Goal: Communication & Community: Answer question/provide support

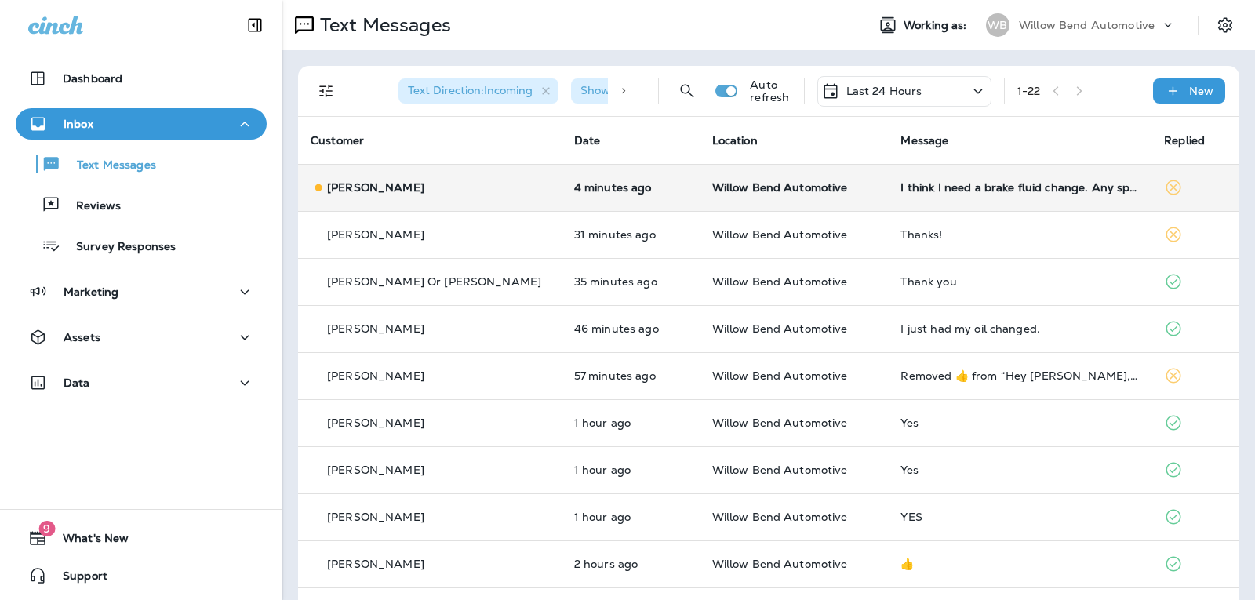
click at [988, 180] on td "I think I need a brake fluid change. Any specials for that?" at bounding box center [1020, 187] width 264 height 47
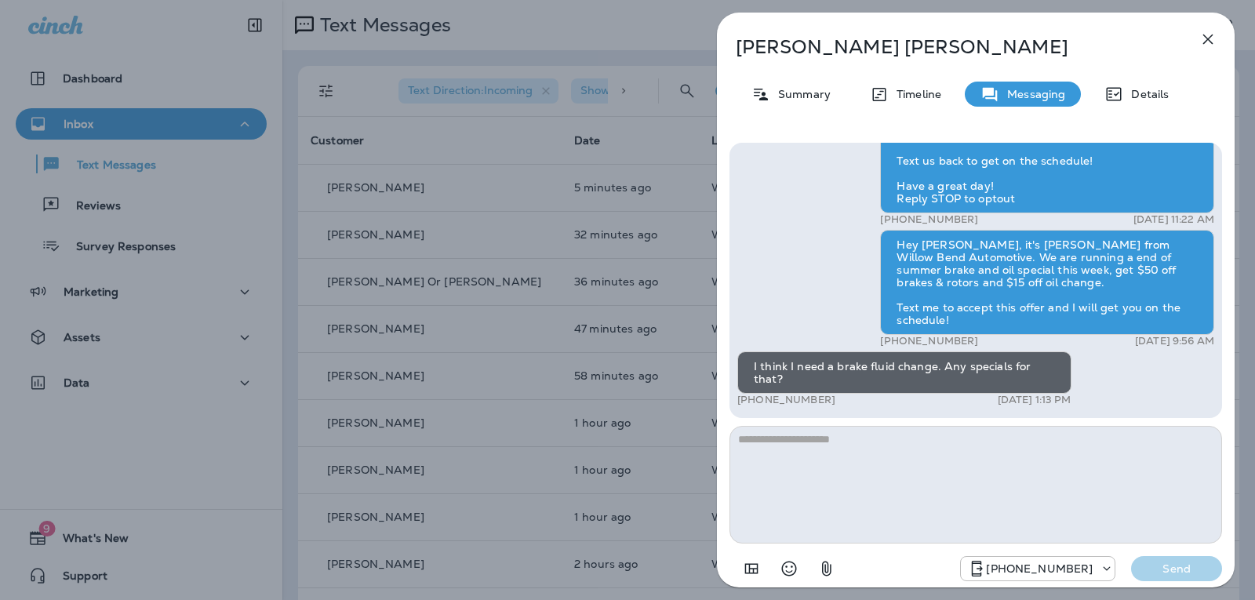
click at [836, 463] on textarea at bounding box center [976, 485] width 493 height 118
type textarea "*"
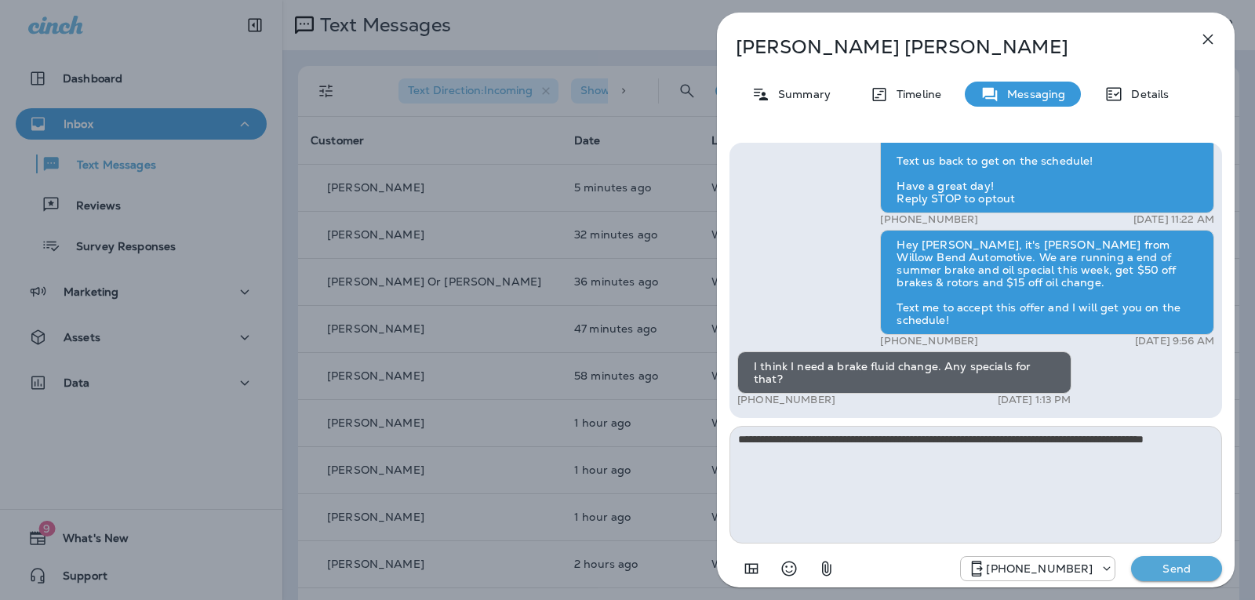
click at [786, 566] on icon "Select an emoji" at bounding box center [789, 568] width 19 height 19
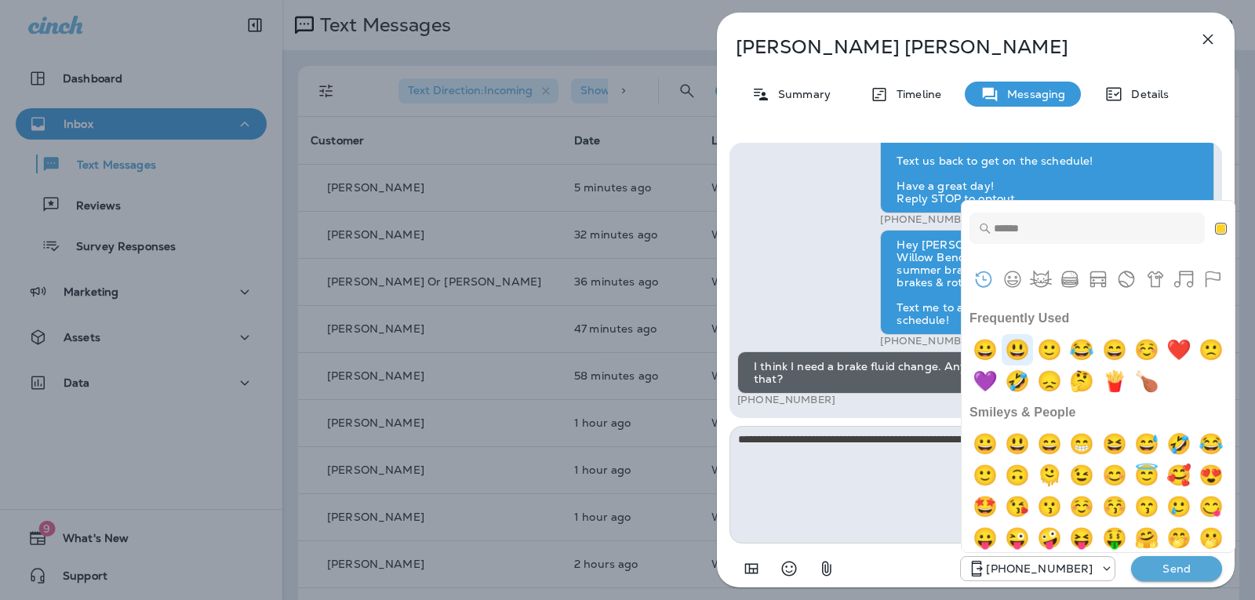
click at [1031, 344] on img "smiley" at bounding box center [1017, 349] width 31 height 31
type textarea "**********"
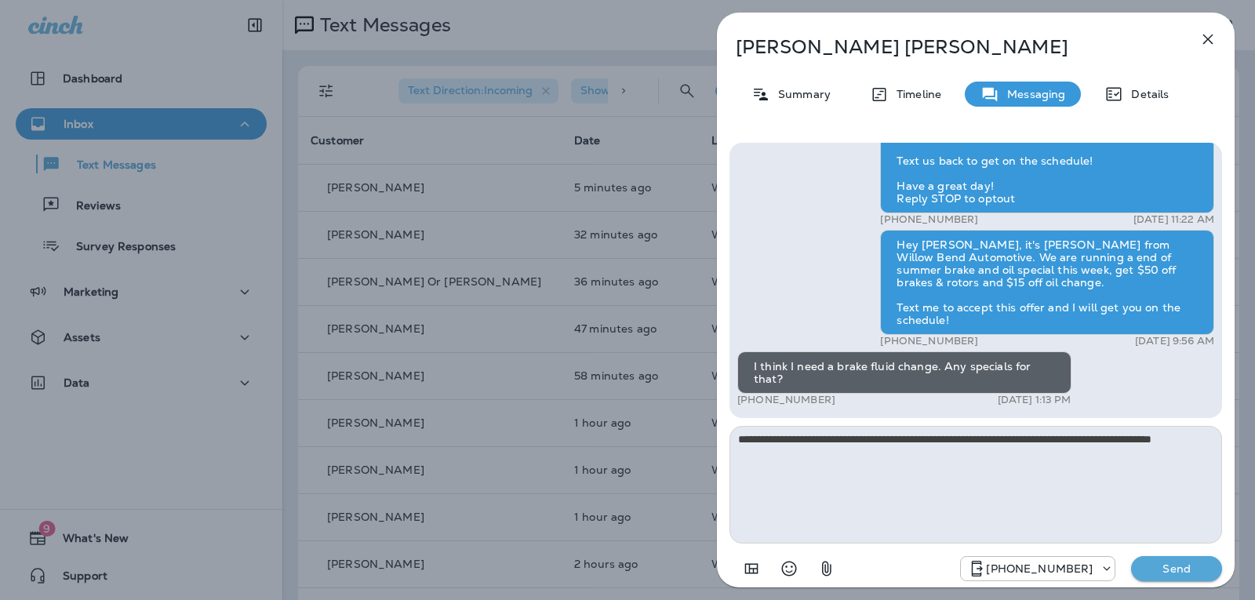
click at [1143, 575] on button "Send" at bounding box center [1176, 568] width 91 height 25
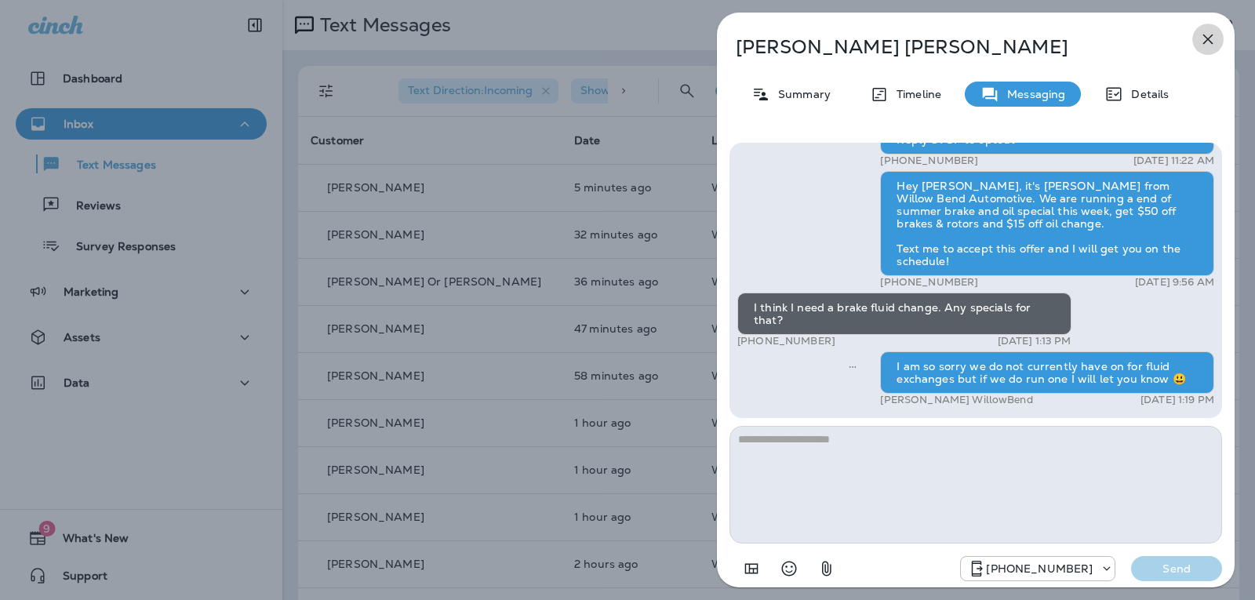
click at [1206, 44] on icon "button" at bounding box center [1208, 39] width 19 height 19
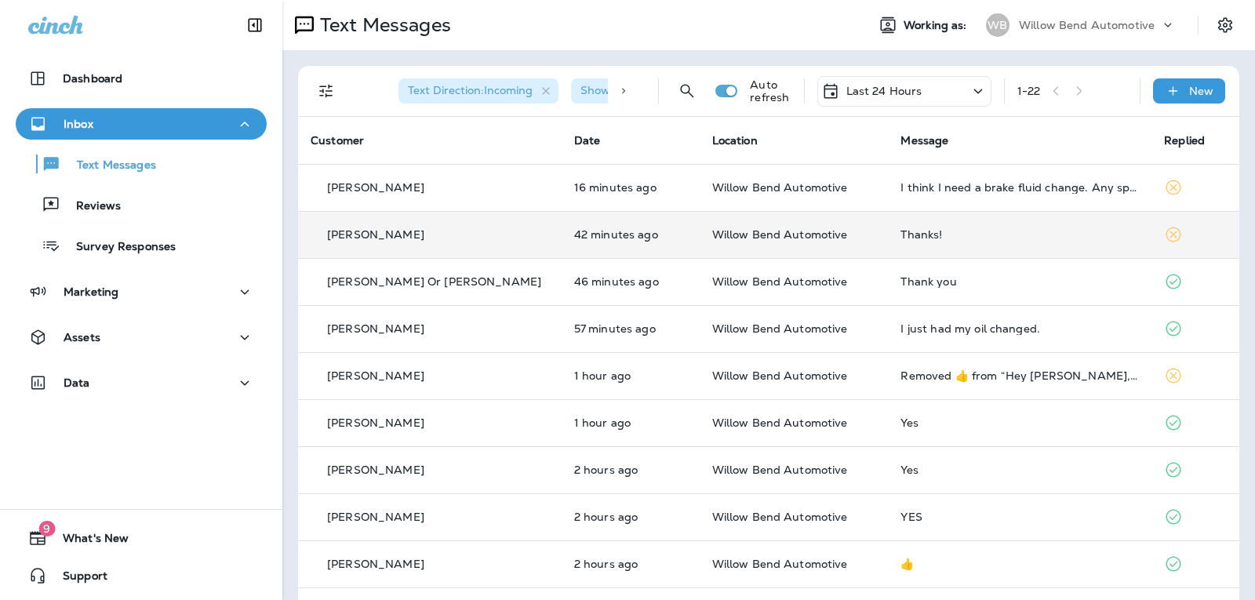
click at [950, 228] on div "Thanks!" at bounding box center [1020, 234] width 238 height 13
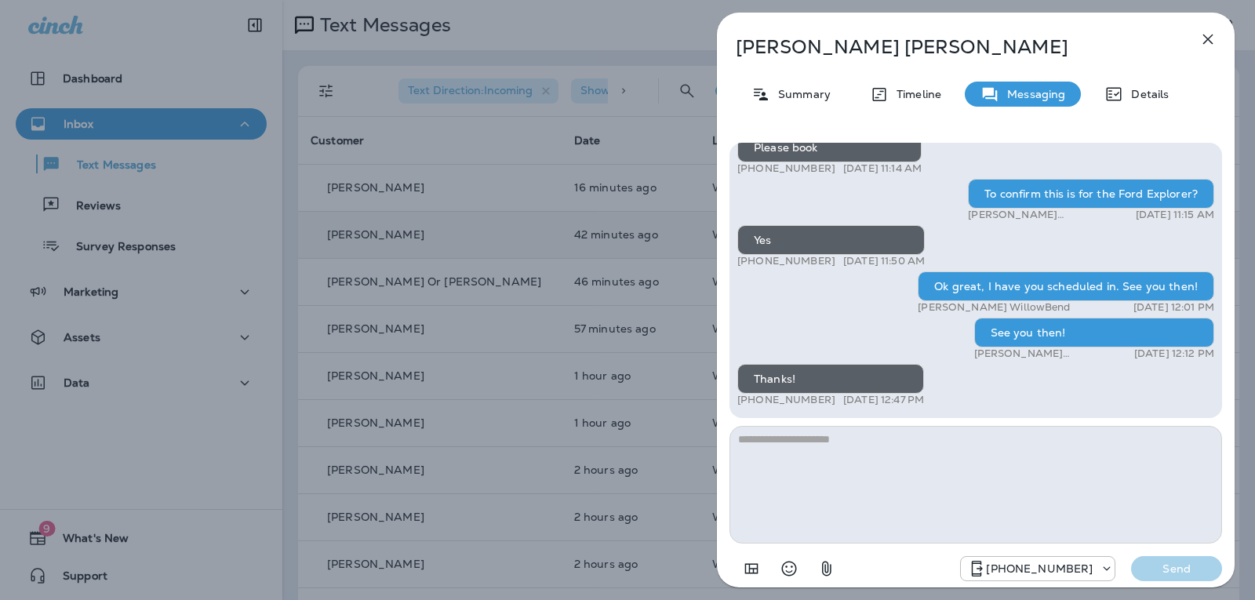
click at [949, 439] on textarea at bounding box center [976, 485] width 493 height 118
type textarea "**********"
click at [1170, 570] on p "Send" at bounding box center [1177, 569] width 66 height 14
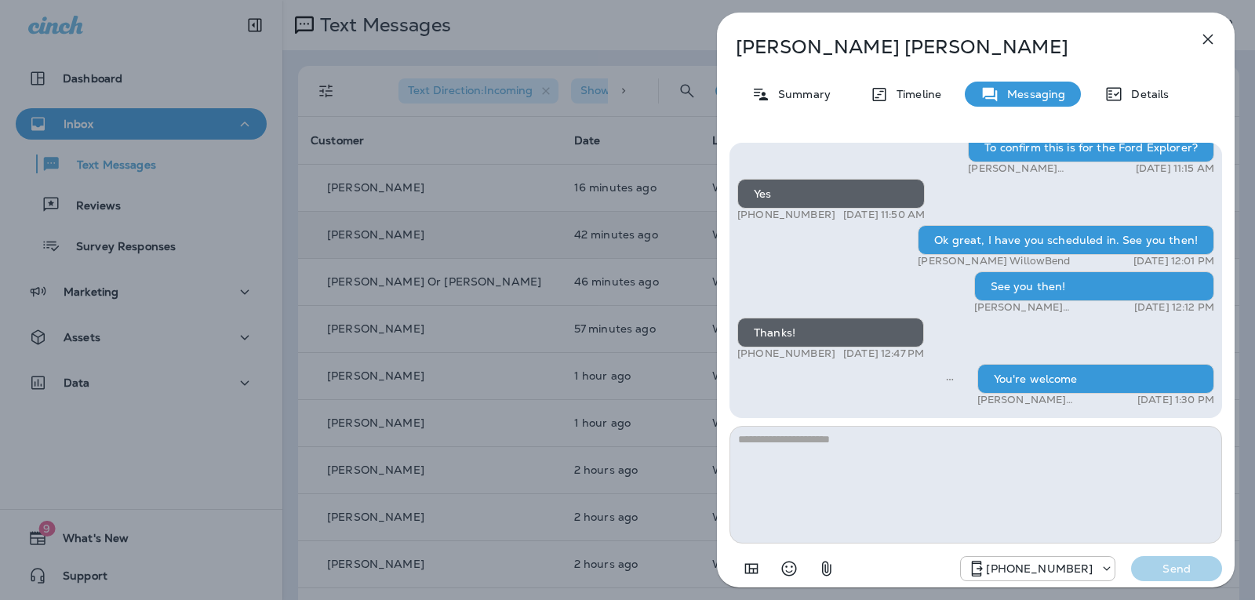
click at [1208, 33] on icon "button" at bounding box center [1208, 39] width 19 height 19
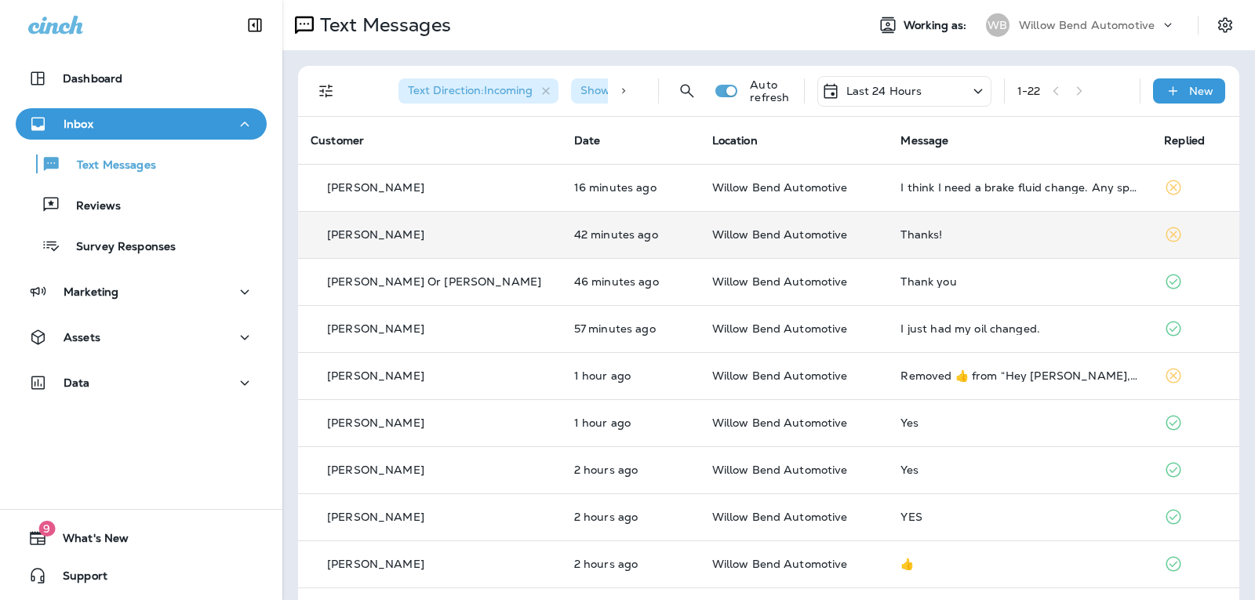
click at [929, 93] on div "Last 24 Hours" at bounding box center [904, 91] width 174 height 31
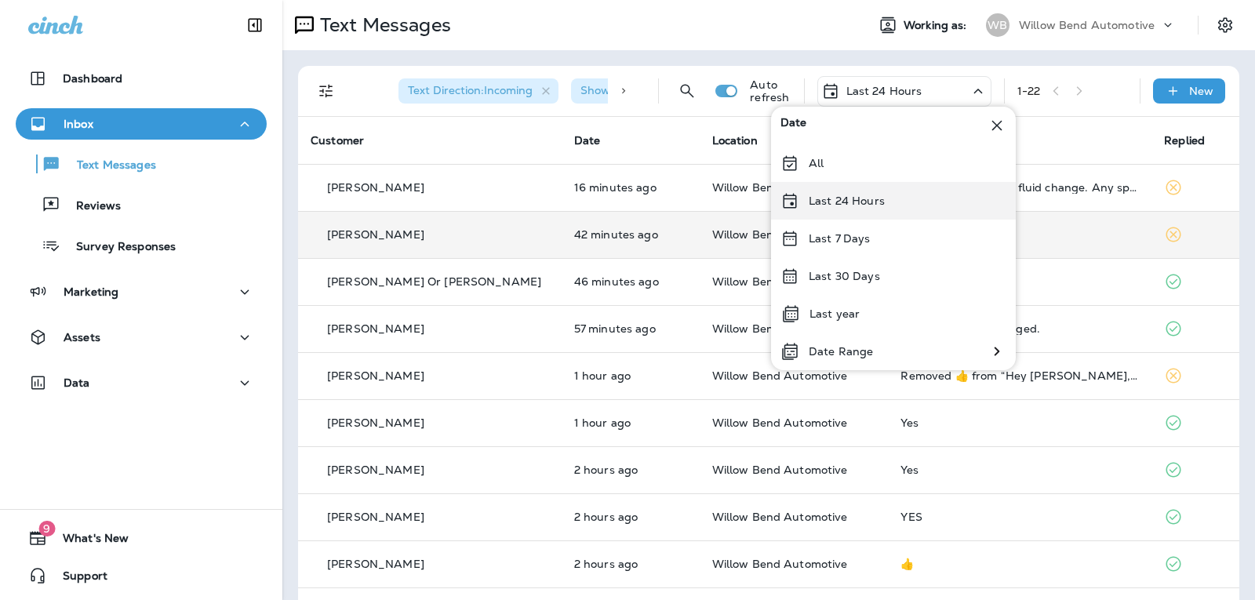
click at [919, 205] on div "Last 24 Hours" at bounding box center [893, 201] width 245 height 38
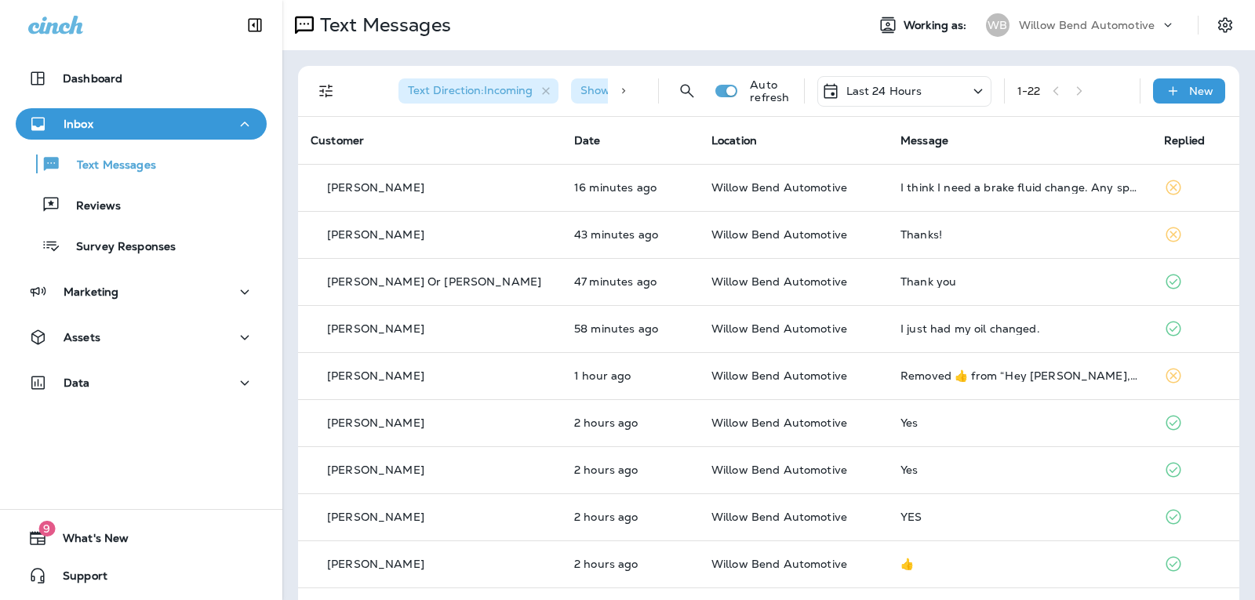
click at [908, 90] on p "Last 24 Hours" at bounding box center [884, 91] width 76 height 13
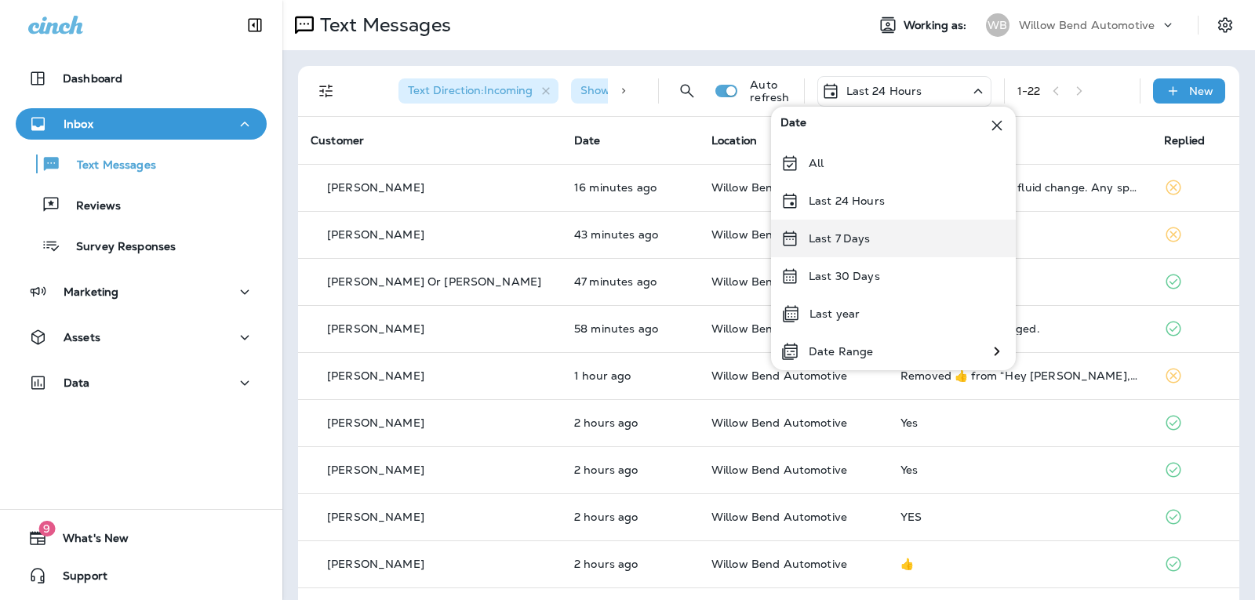
click at [853, 242] on p "Last 7 Days" at bounding box center [840, 238] width 62 height 13
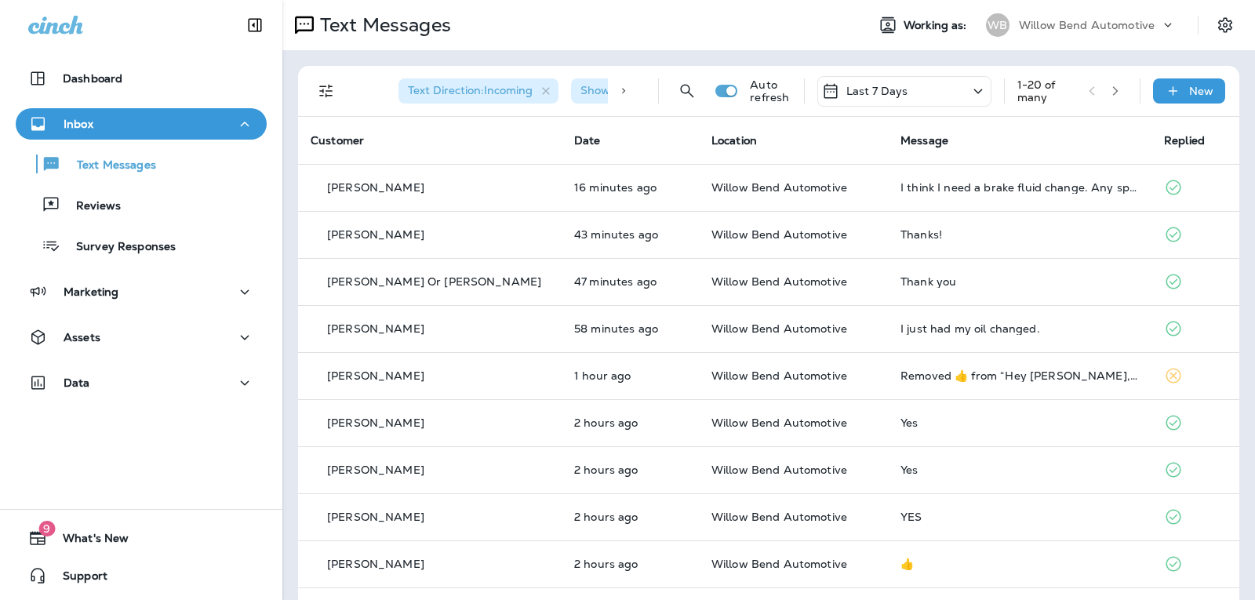
click at [890, 89] on p "Last 7 Days" at bounding box center [877, 91] width 62 height 13
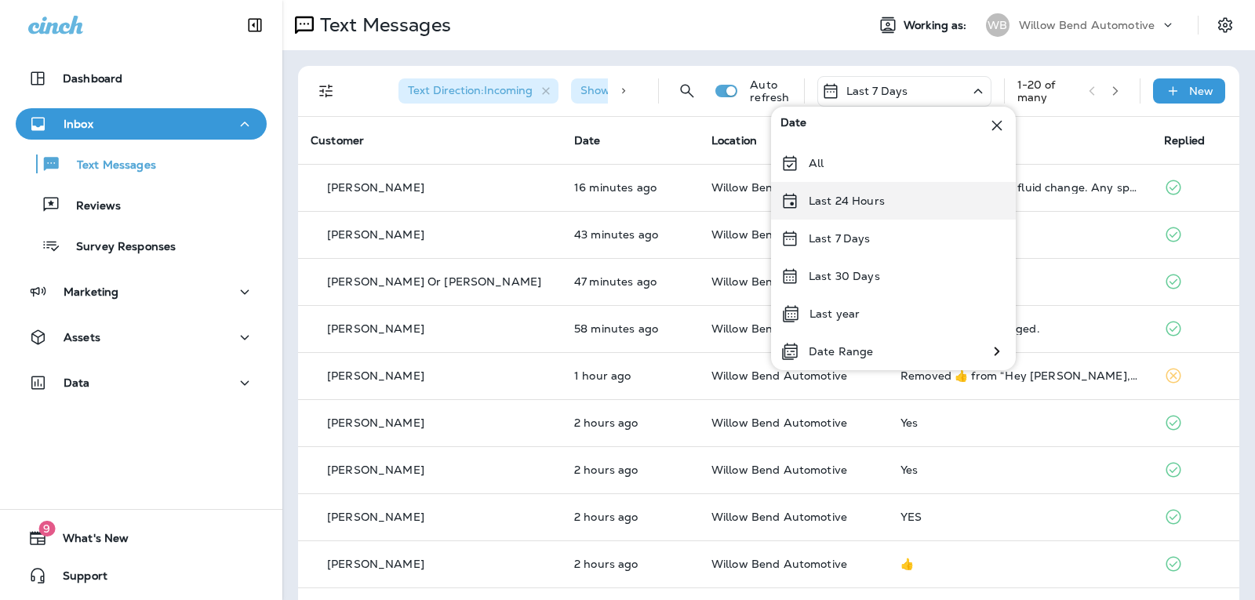
click at [880, 201] on p "Last 24 Hours" at bounding box center [847, 201] width 76 height 13
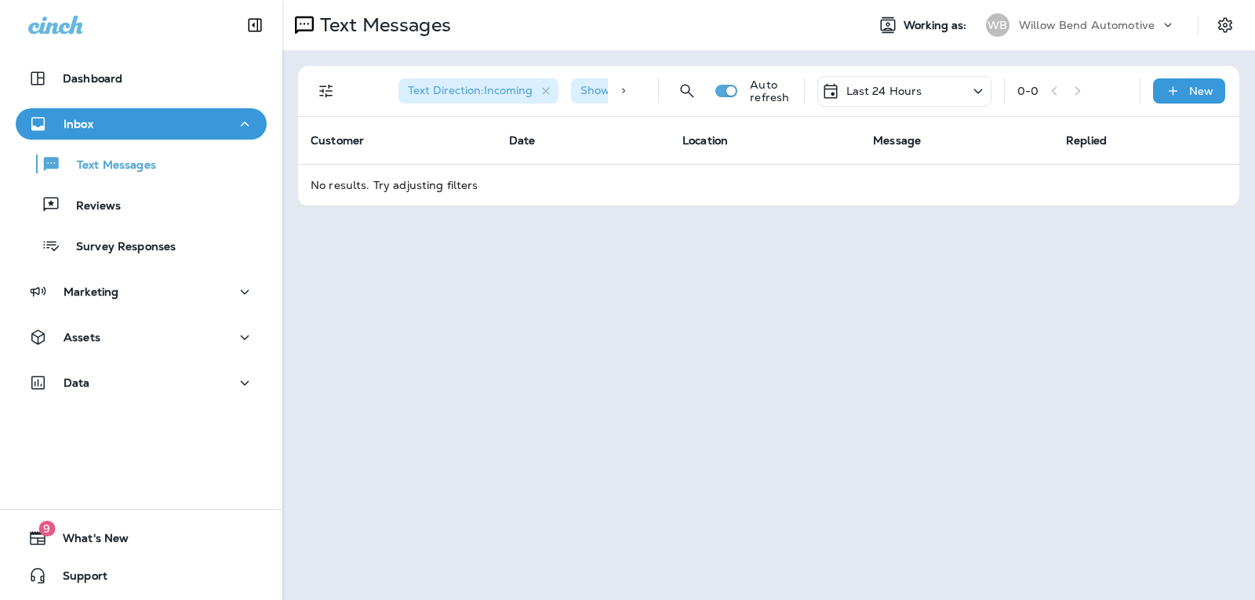
click at [927, 101] on div "Last 24 Hours" at bounding box center [904, 91] width 174 height 31
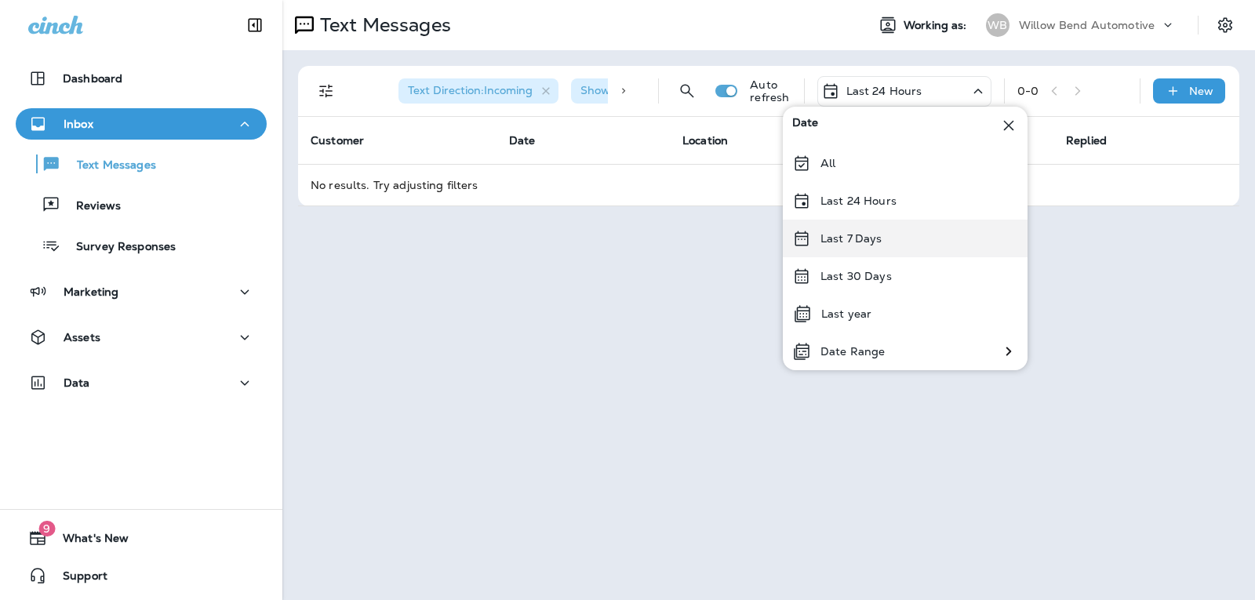
click at [888, 246] on div "Last 7 Days" at bounding box center [905, 239] width 245 height 38
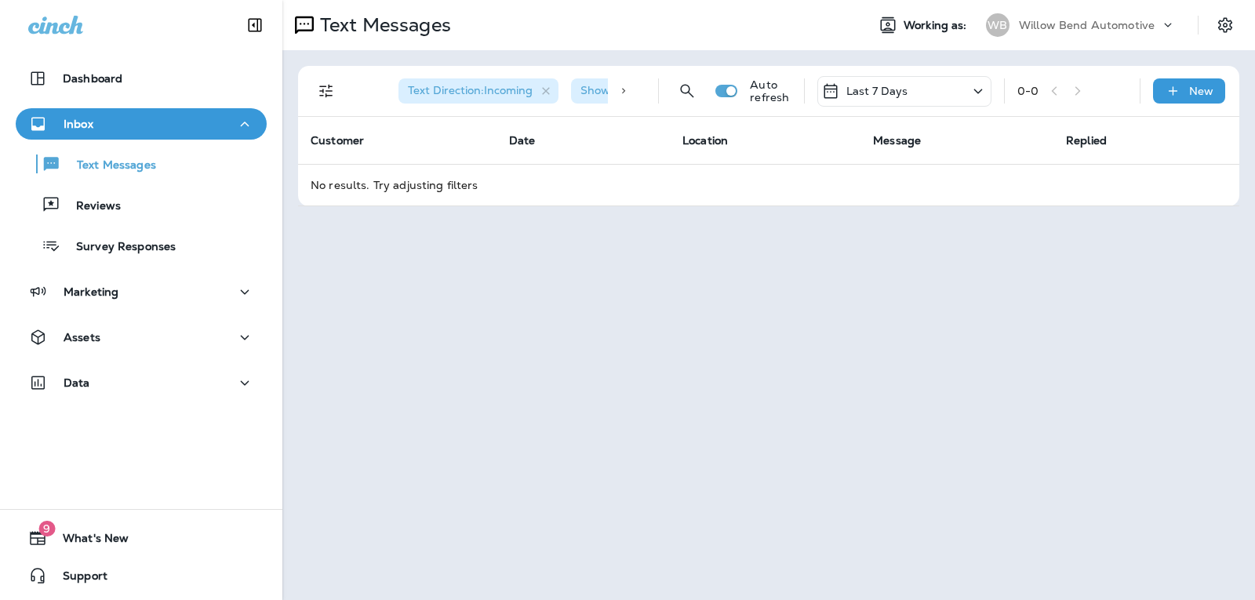
click at [842, 77] on div "Last 7 Days" at bounding box center [904, 91] width 174 height 31
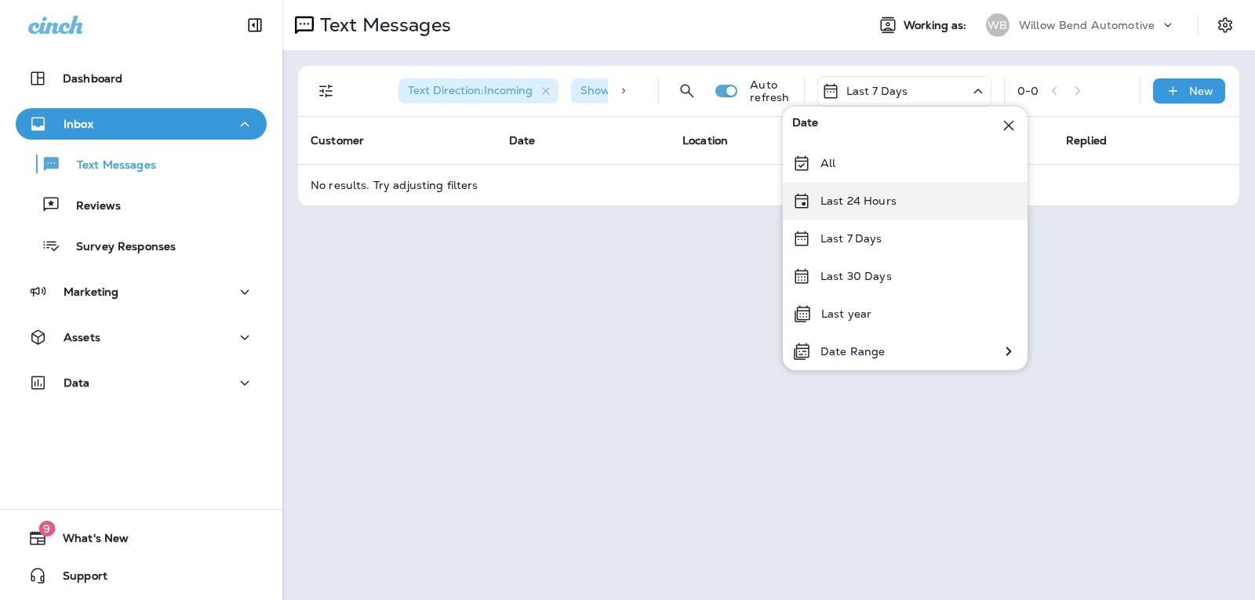
click at [911, 198] on div "Last 24 Hours" at bounding box center [905, 201] width 245 height 38
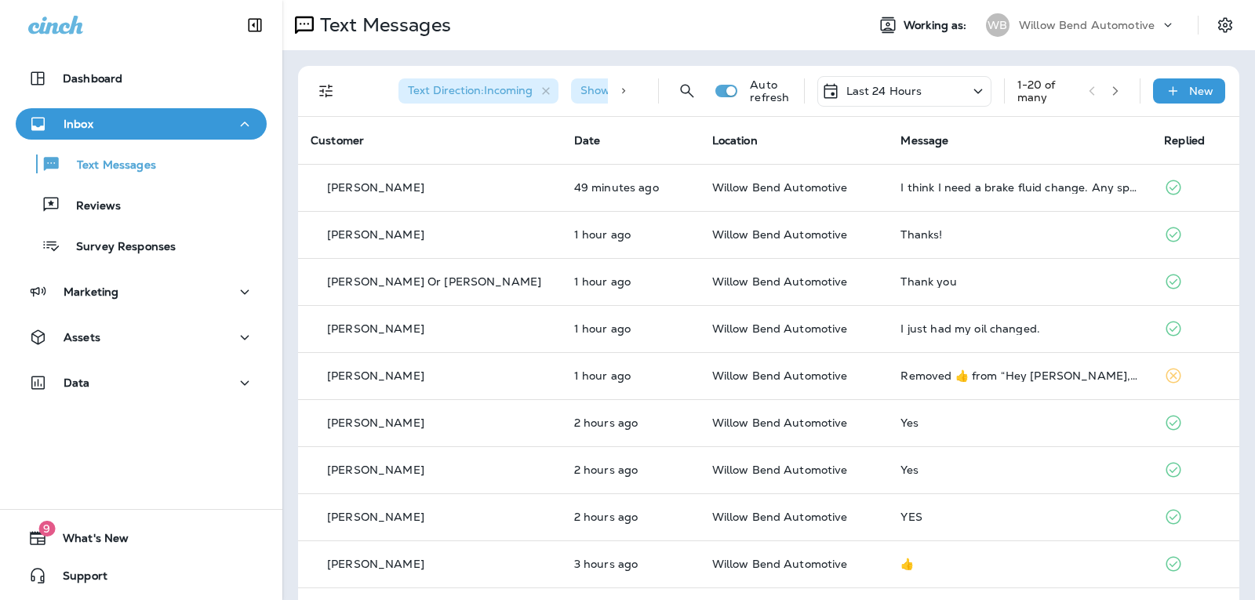
click at [879, 96] on p "Last 24 Hours" at bounding box center [884, 91] width 76 height 13
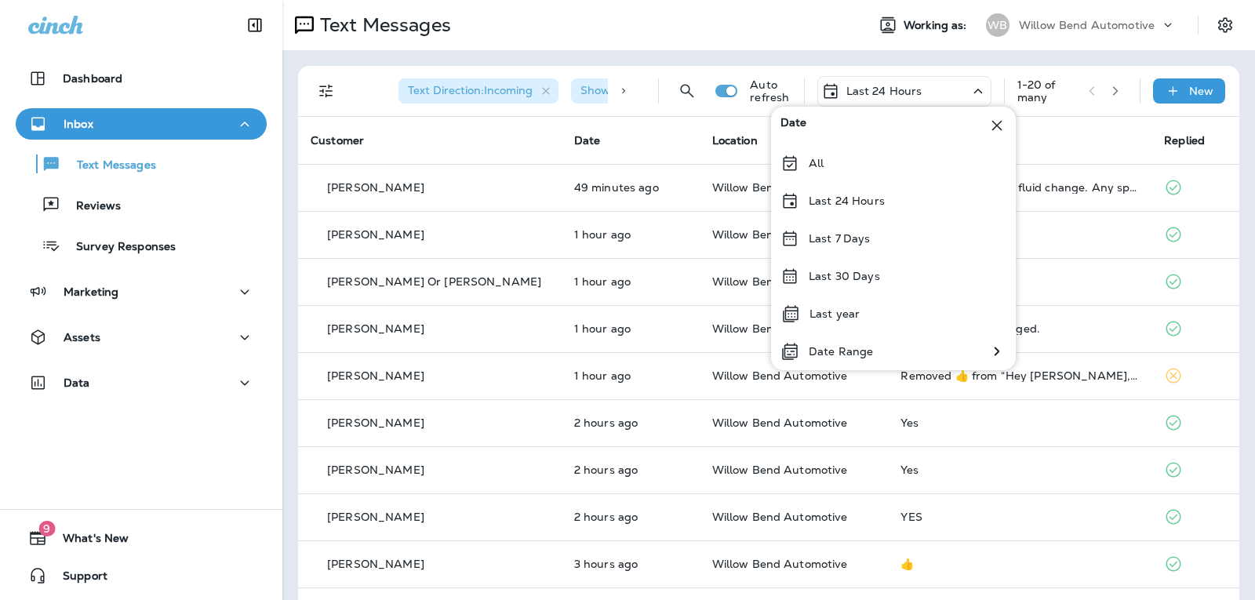
click at [1000, 124] on icon at bounding box center [997, 125] width 19 height 19
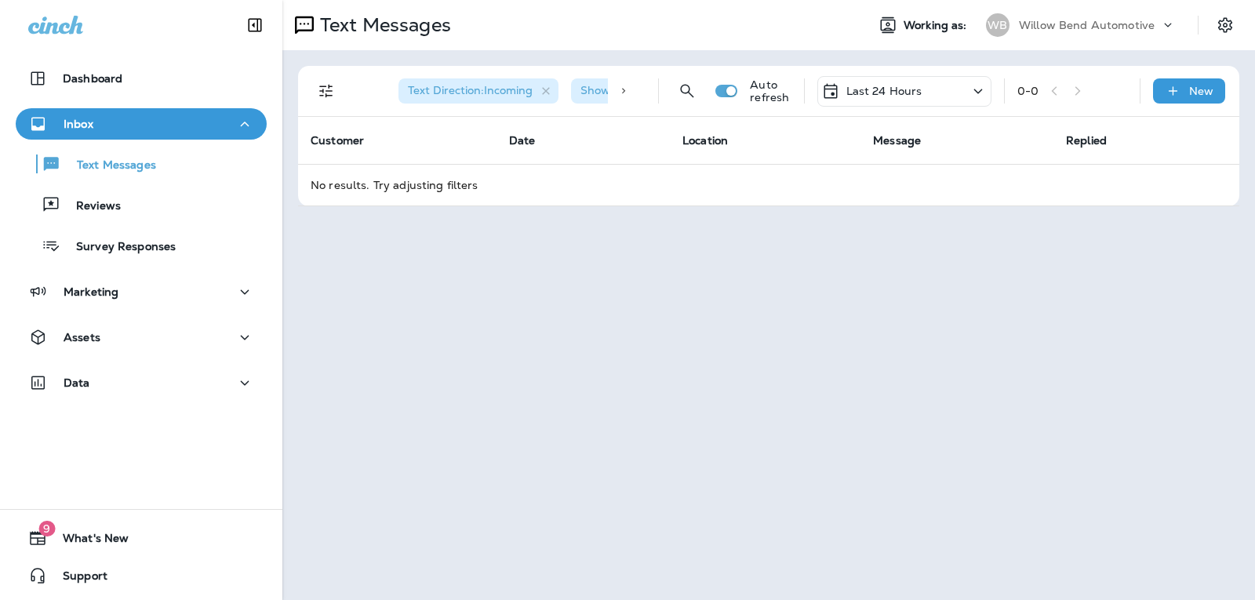
click at [920, 85] on p "Last 24 Hours" at bounding box center [884, 91] width 76 height 13
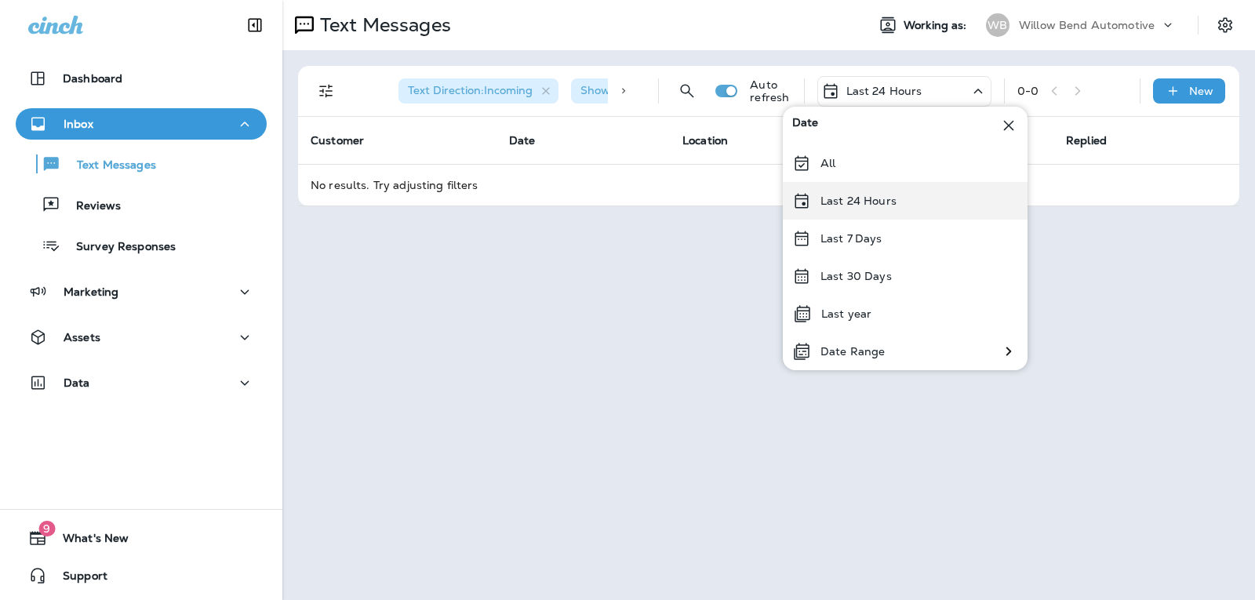
click at [891, 195] on p "Last 24 Hours" at bounding box center [859, 201] width 76 height 13
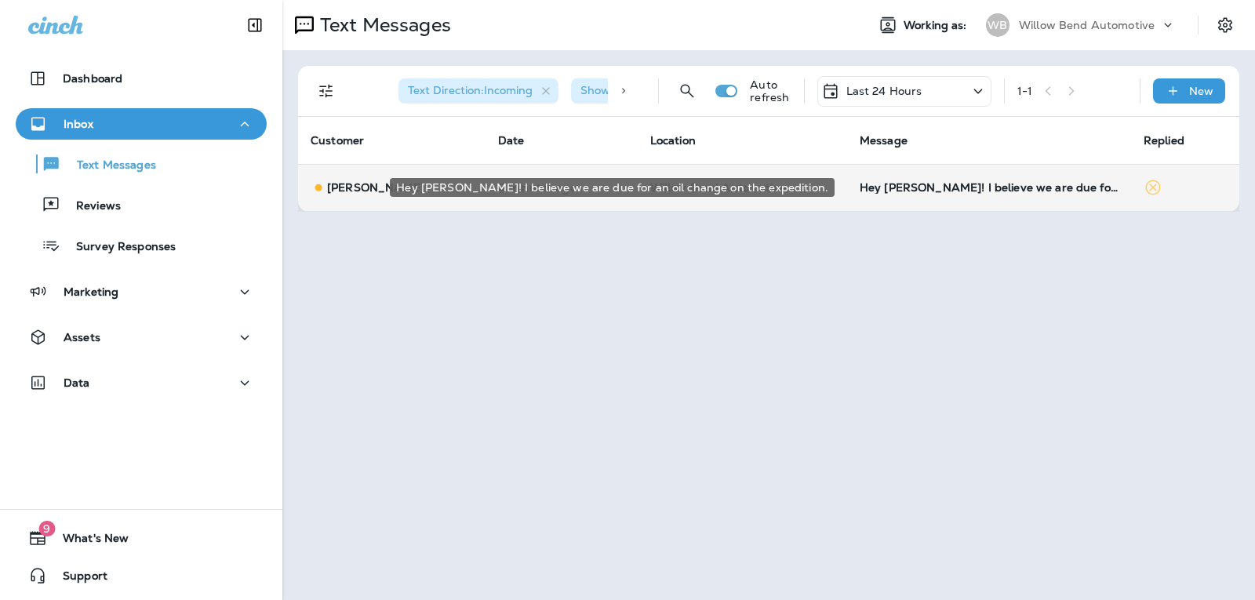
click at [1033, 190] on div "Hey [PERSON_NAME]! I believe we are due for an oil change on the expedition." at bounding box center [989, 187] width 259 height 13
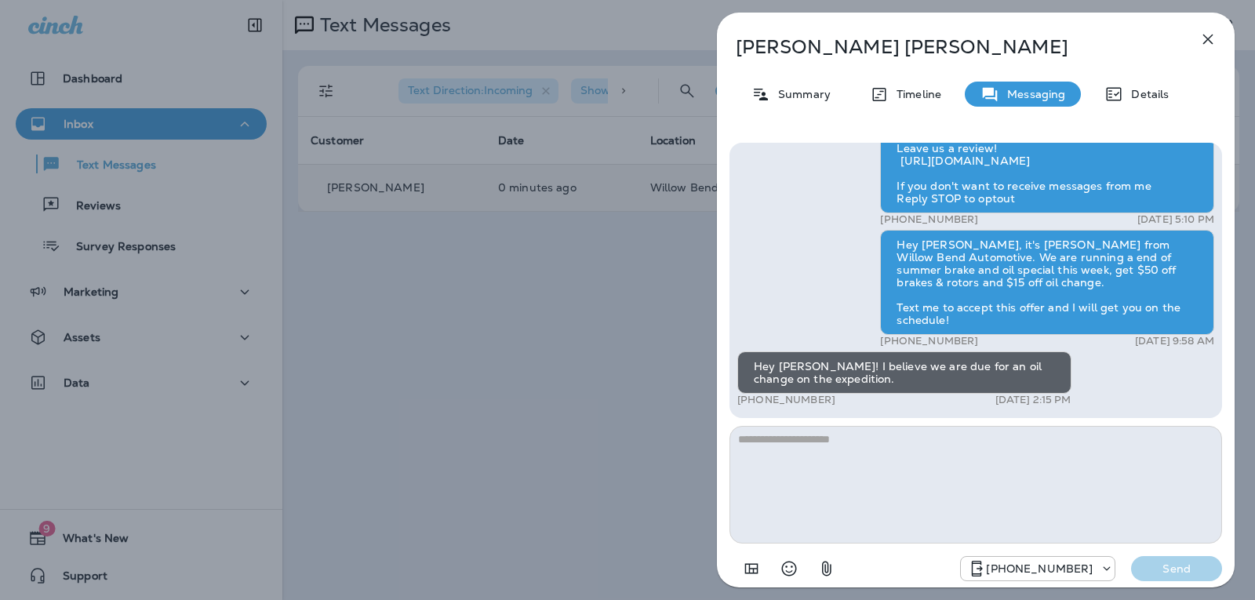
click at [787, 443] on textarea at bounding box center [976, 485] width 493 height 118
type textarea "*"
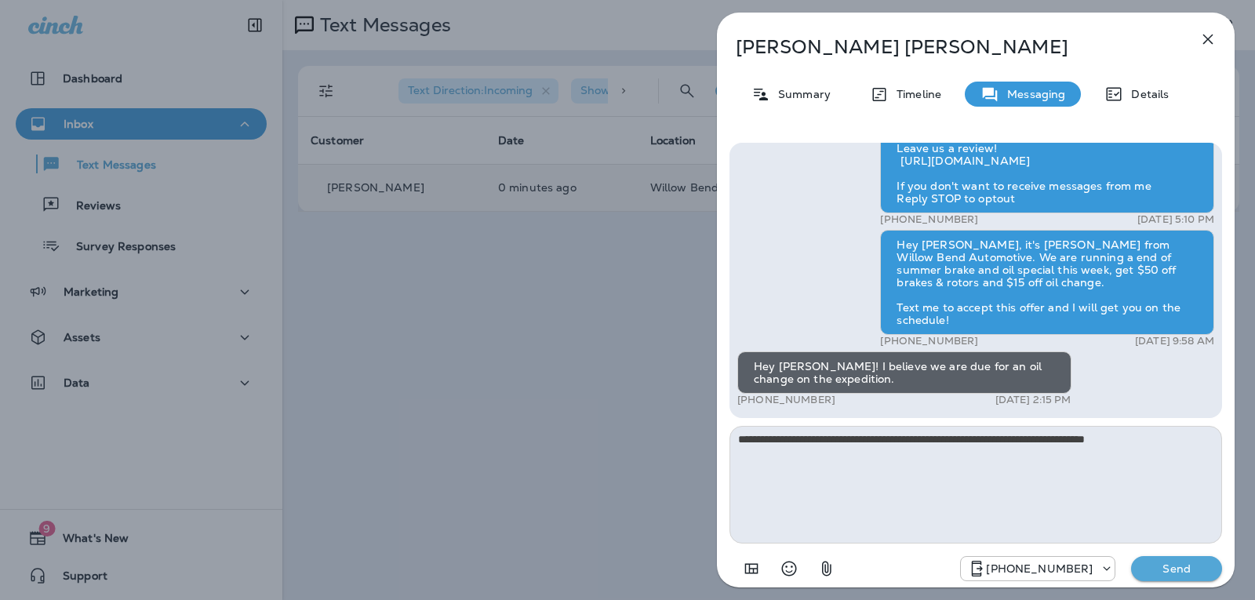
click at [846, 434] on textarea "**********" at bounding box center [976, 485] width 493 height 118
type textarea "**********"
click at [1165, 555] on div "[PHONE_NUMBER] Send" at bounding box center [976, 564] width 493 height 41
click at [1163, 580] on button "Send" at bounding box center [1176, 568] width 91 height 25
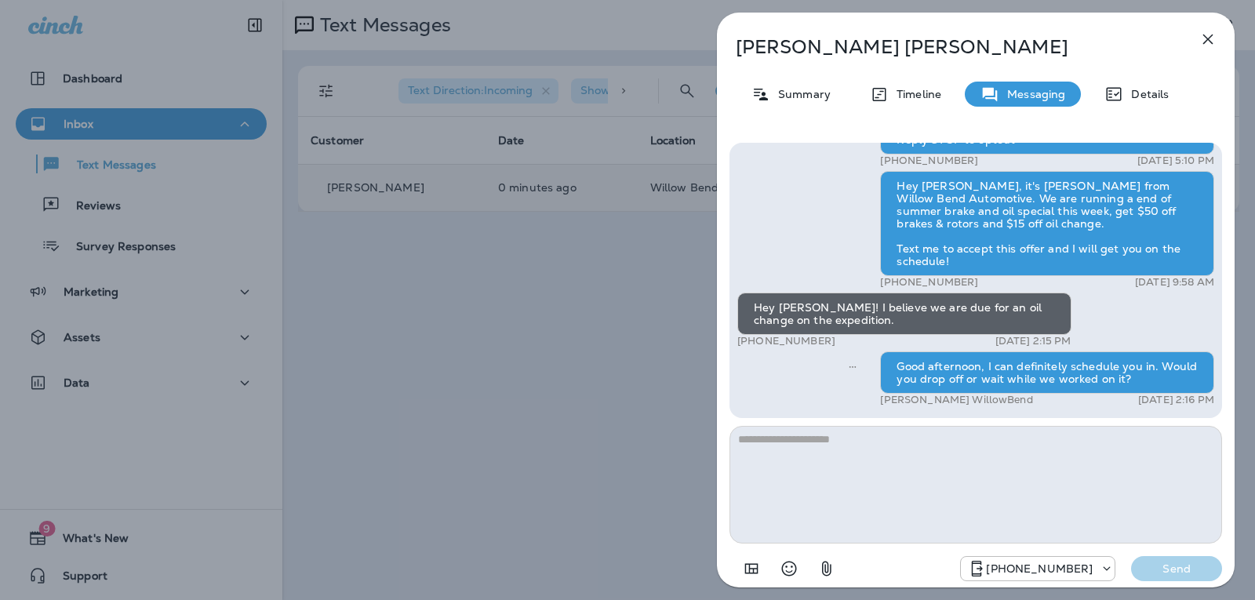
click at [1203, 42] on icon "button" at bounding box center [1208, 39] width 19 height 19
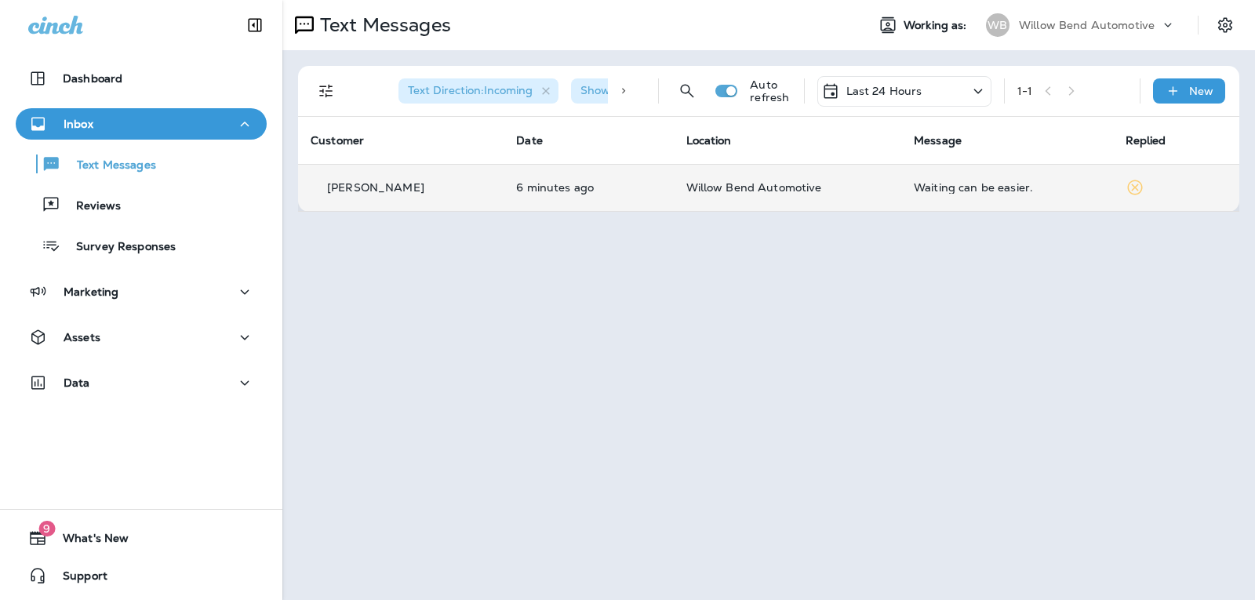
click at [948, 195] on td "Waiting can be easier." at bounding box center [1007, 187] width 212 height 47
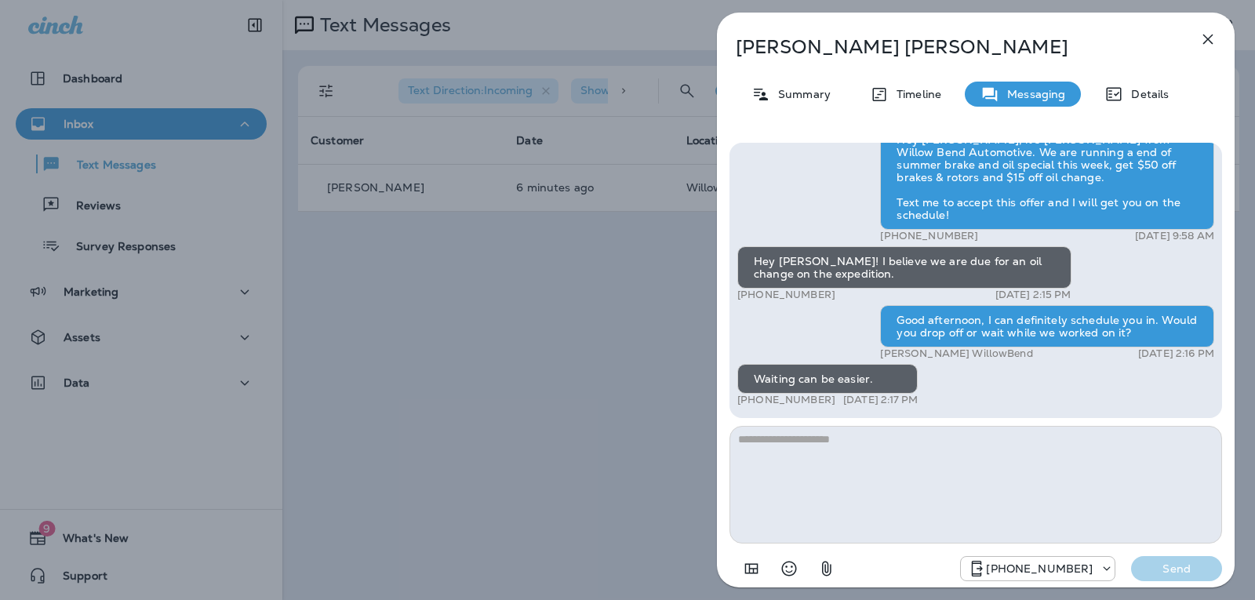
click at [791, 436] on textarea at bounding box center [976, 485] width 493 height 118
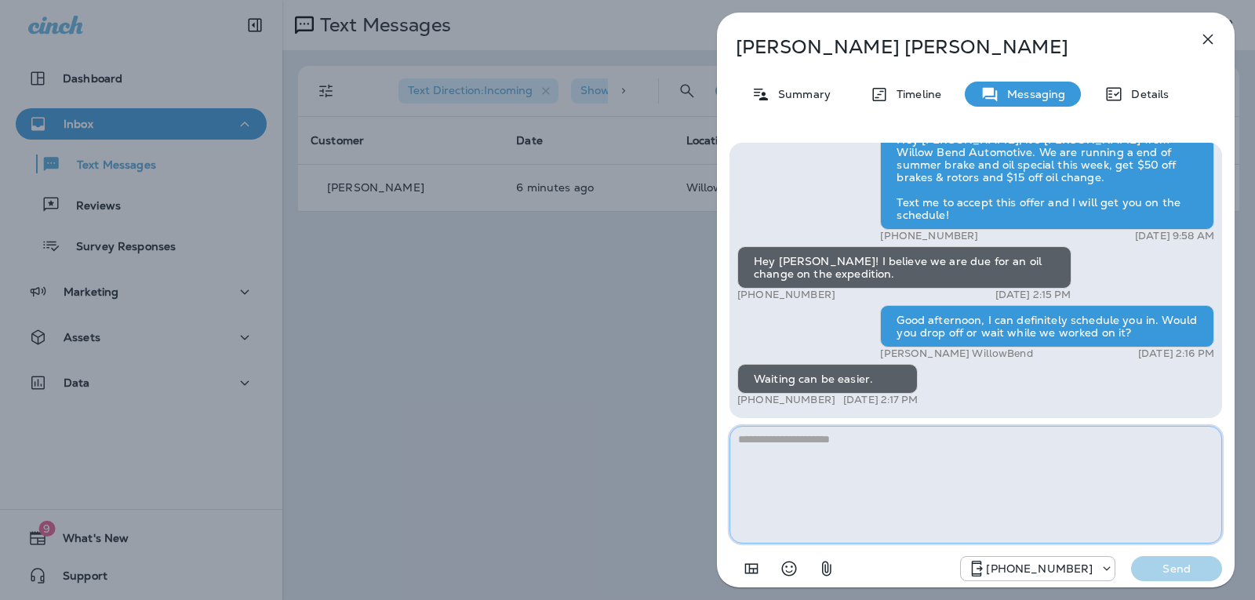
click at [837, 441] on textarea at bounding box center [976, 485] width 493 height 118
type textarea "**********"
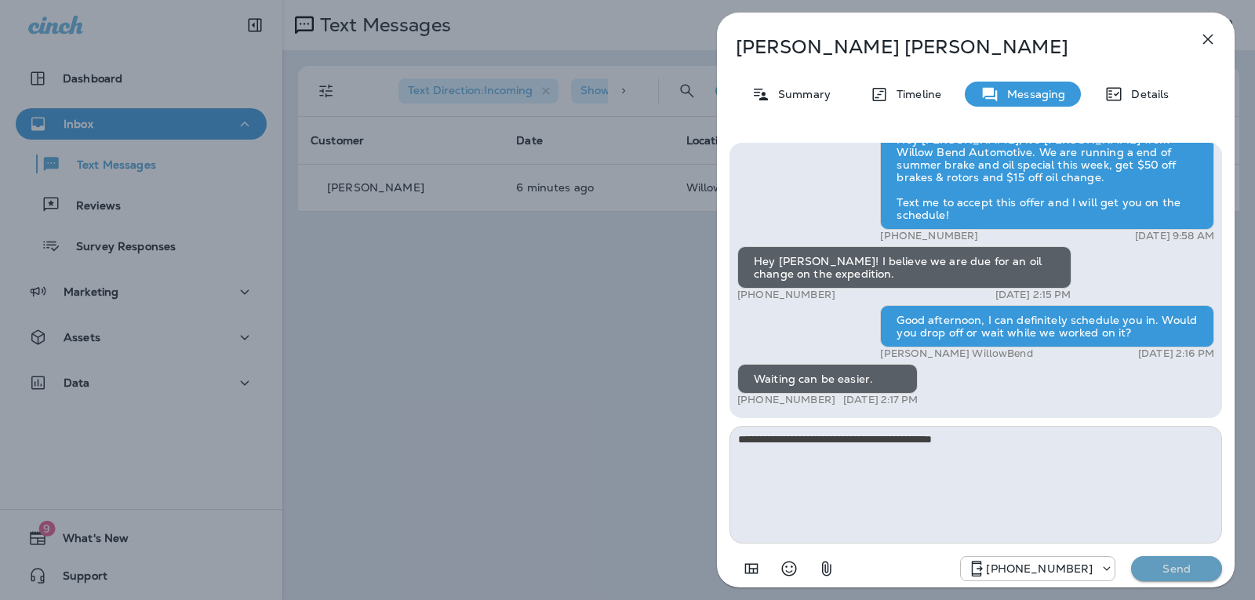
click at [1173, 566] on p "Send" at bounding box center [1177, 569] width 66 height 14
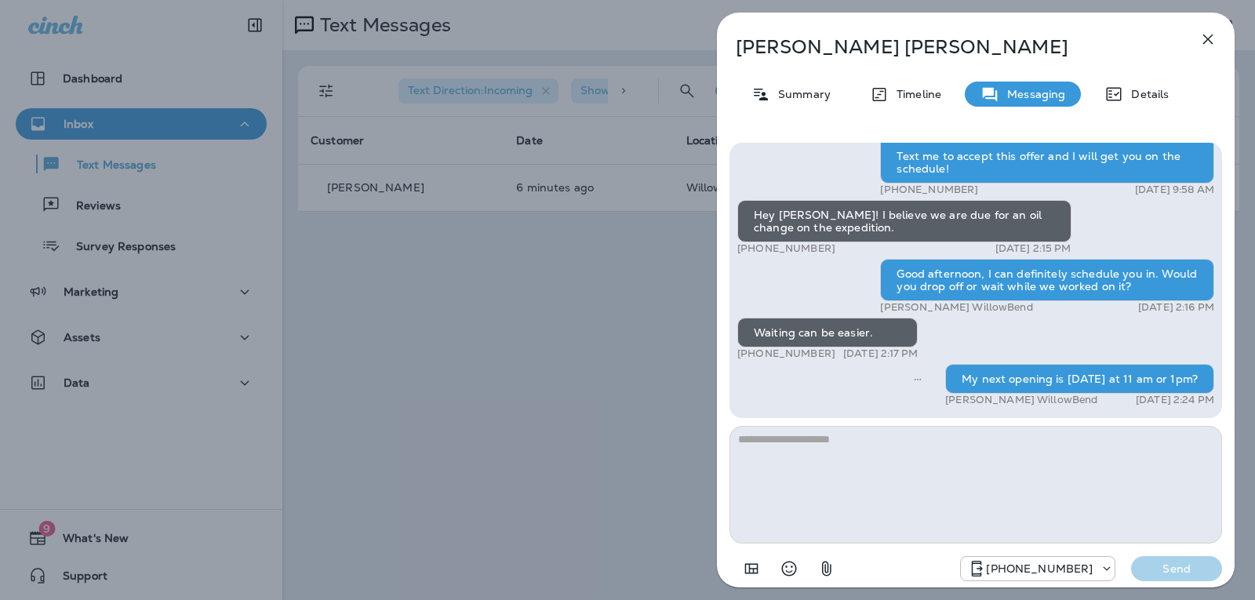
click at [1199, 40] on icon "button" at bounding box center [1208, 39] width 19 height 19
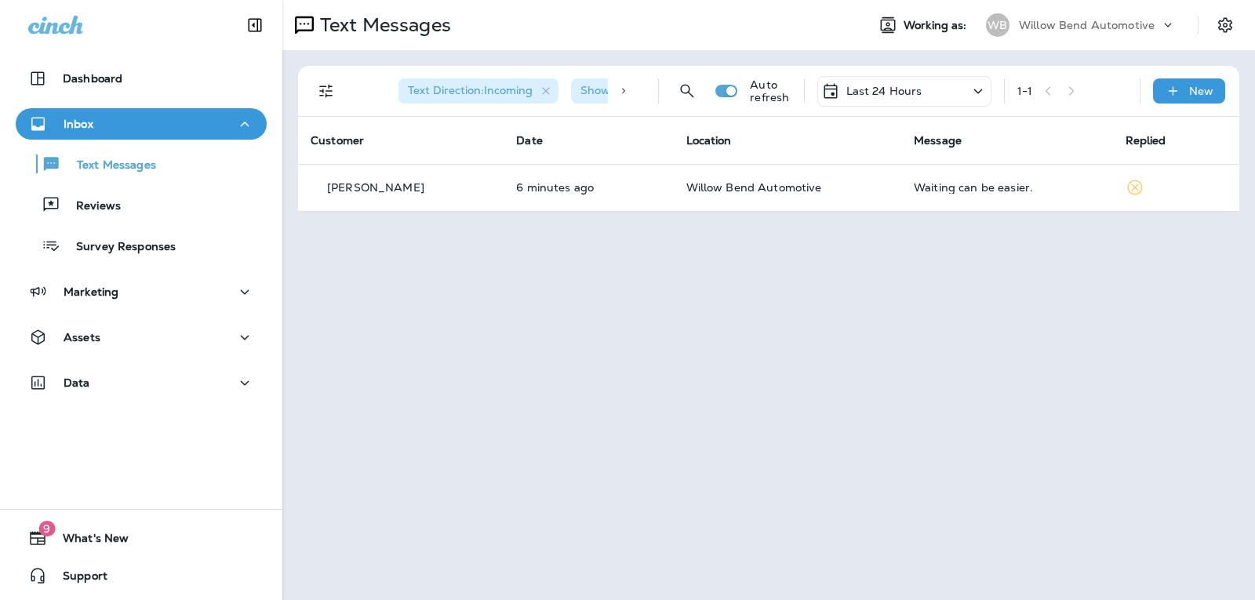
click at [937, 83] on div "Last 24 Hours" at bounding box center [904, 91] width 174 height 31
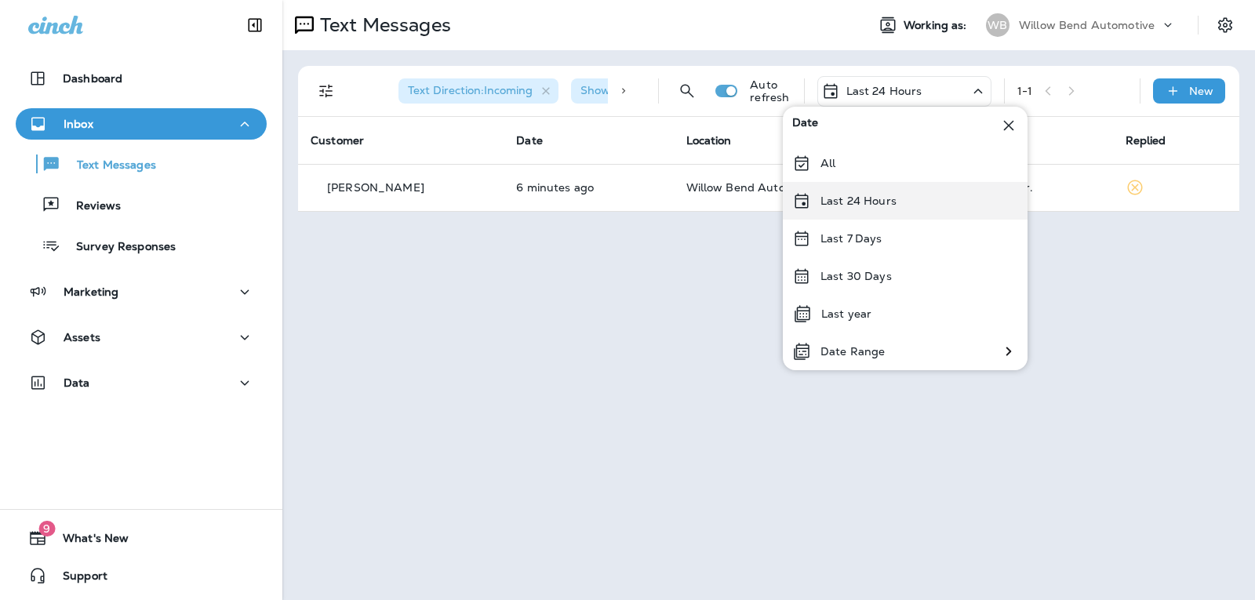
click at [908, 195] on div "Last 24 Hours" at bounding box center [905, 201] width 245 height 38
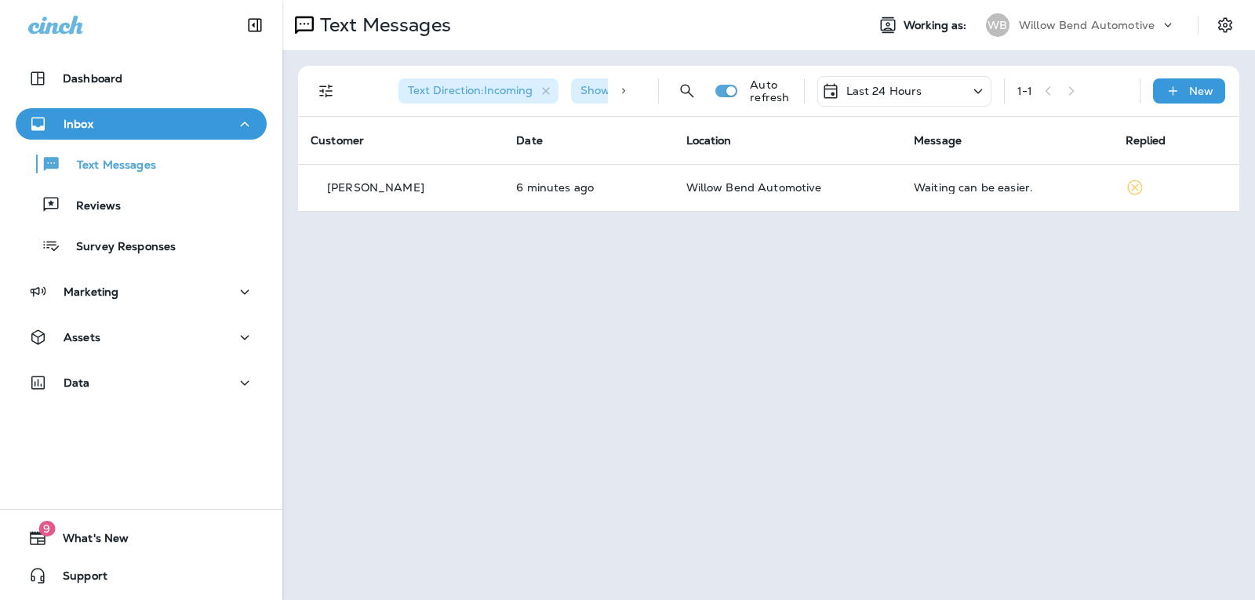
click at [916, 95] on p "Last 24 Hours" at bounding box center [884, 91] width 76 height 13
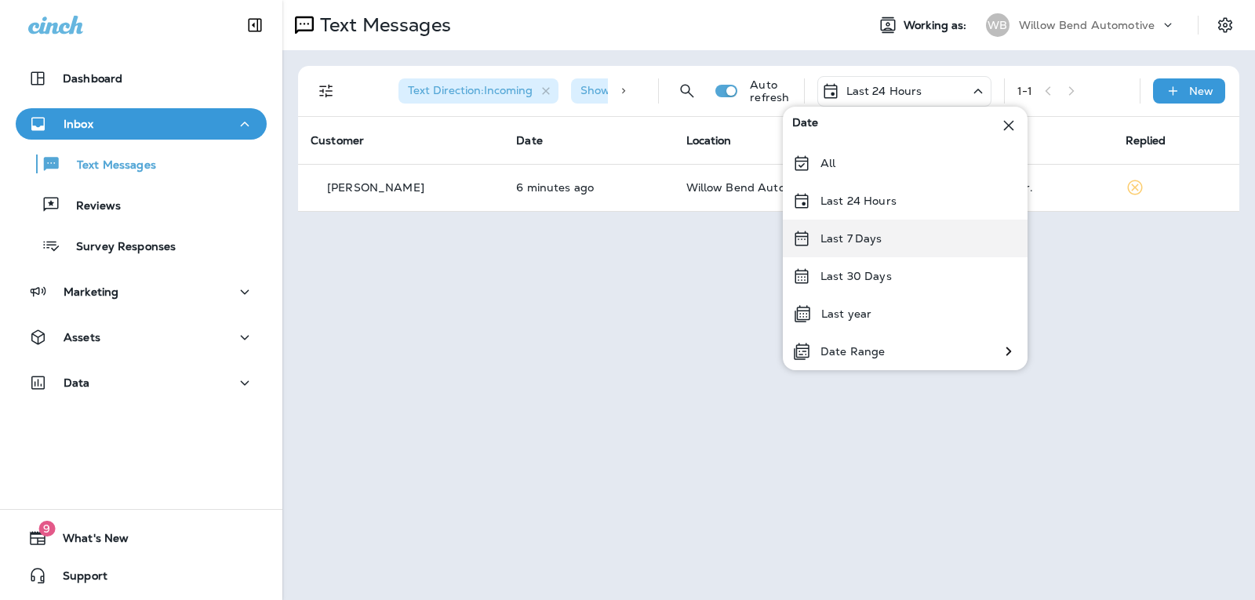
click at [901, 237] on div "Last 7 Days" at bounding box center [905, 239] width 245 height 38
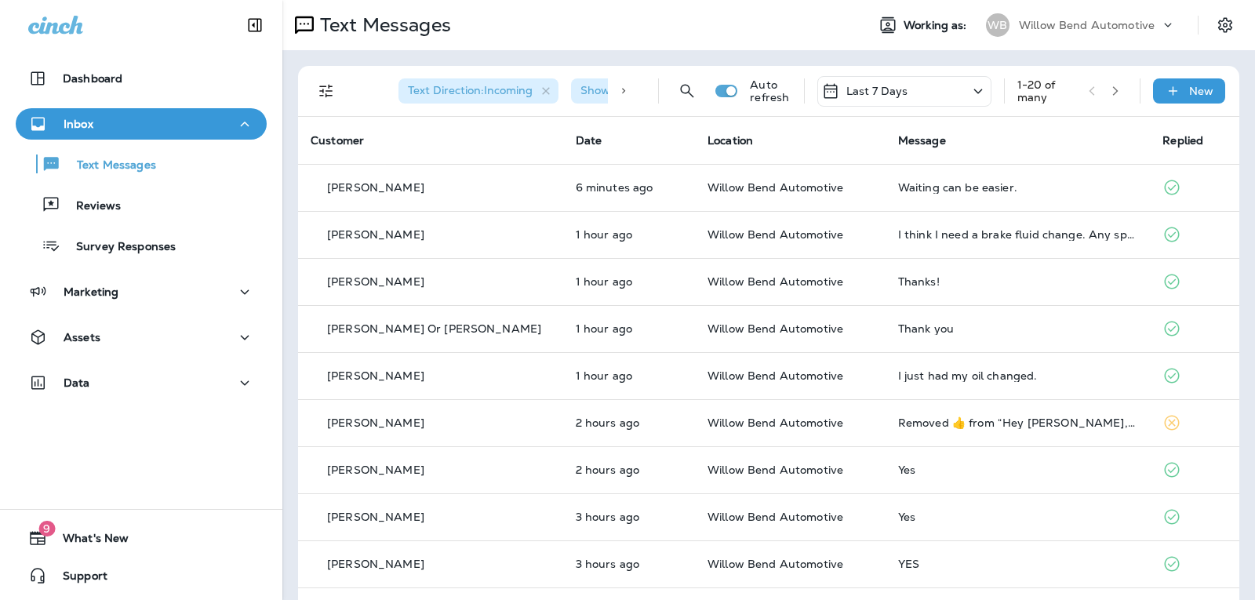
click at [908, 82] on div "Last 7 Days" at bounding box center [904, 91] width 174 height 31
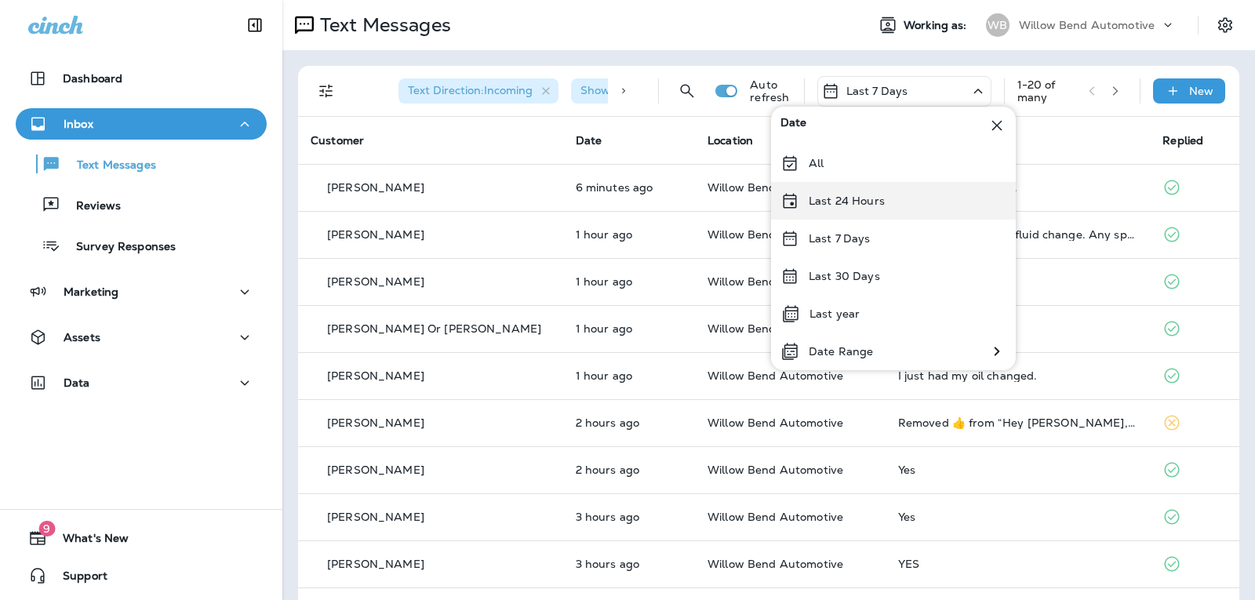
click at [886, 202] on div "Last 24 Hours" at bounding box center [893, 201] width 245 height 38
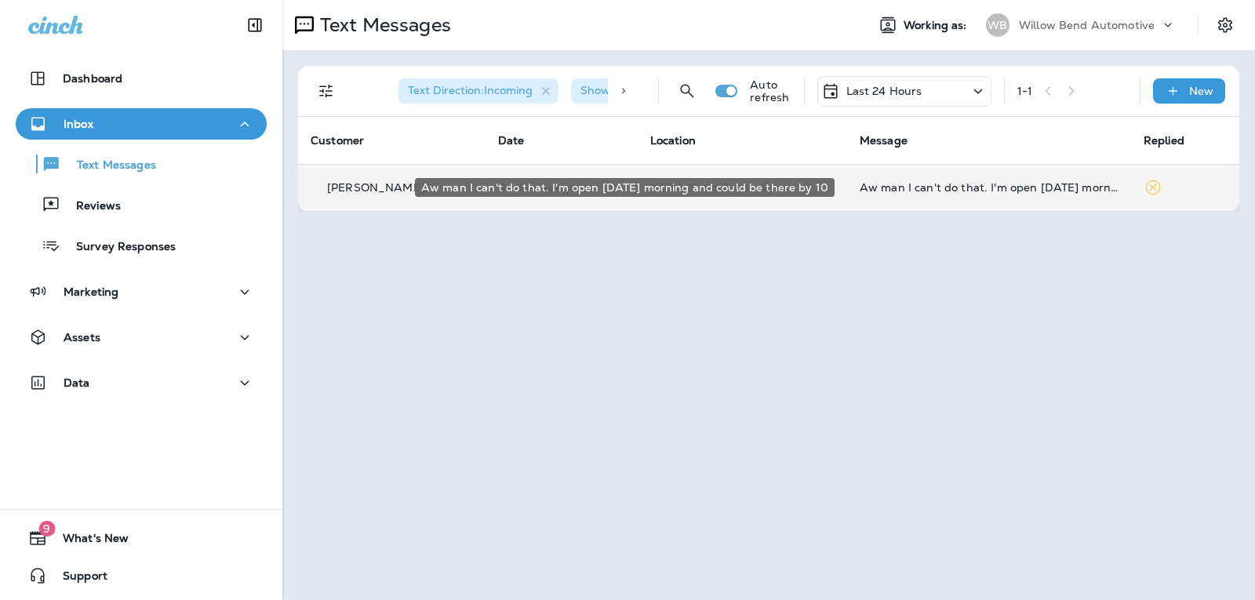
click at [1022, 193] on div "Aw man I can't do that. I'm open [DATE] morning and could be there by 10" at bounding box center [989, 187] width 259 height 13
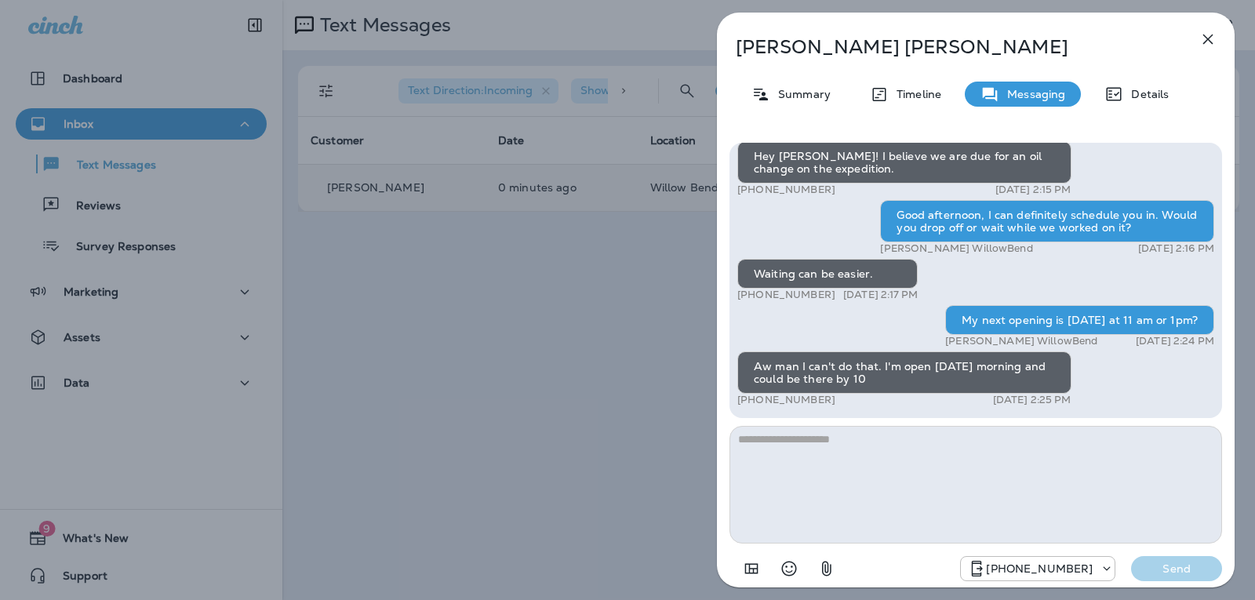
click at [798, 448] on textarea at bounding box center [976, 485] width 493 height 118
click at [1213, 38] on icon "button" at bounding box center [1208, 39] width 19 height 19
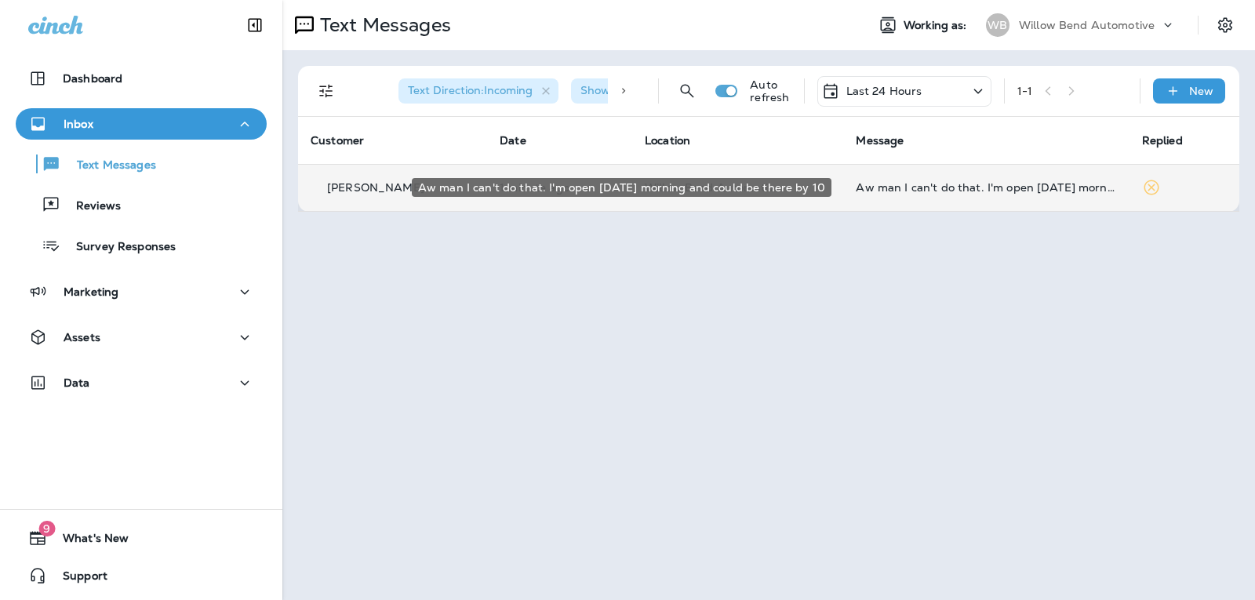
click at [968, 189] on div "Aw man I can't do that. I'm open [DATE] morning and could be there by 10" at bounding box center [986, 187] width 260 height 13
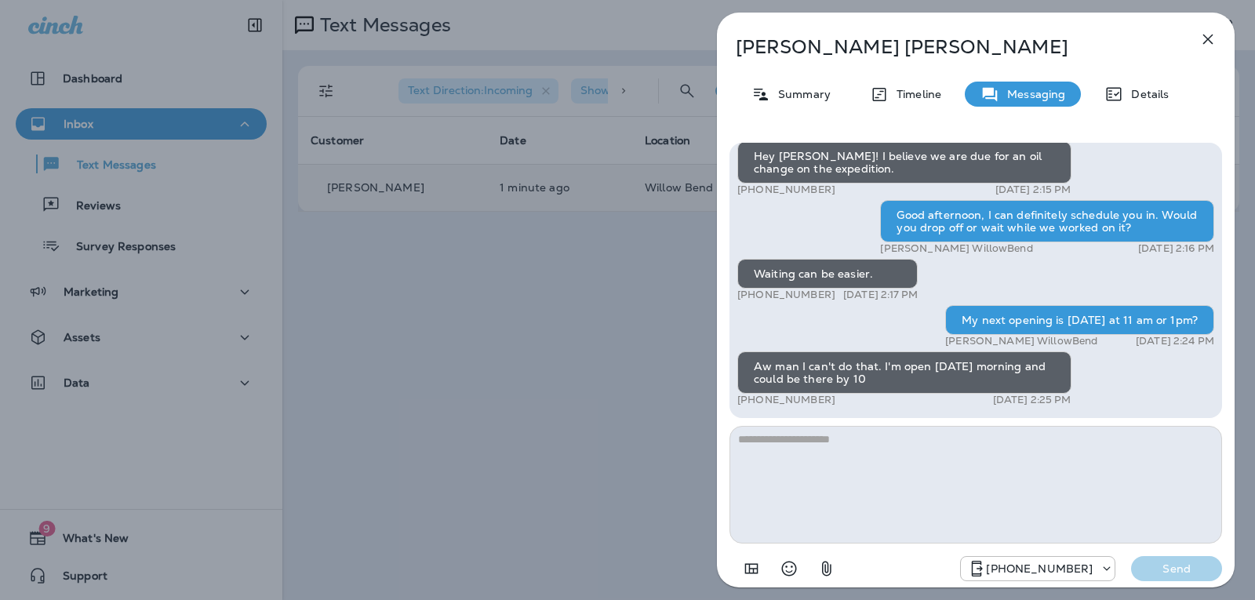
click at [854, 457] on textarea at bounding box center [976, 485] width 493 height 118
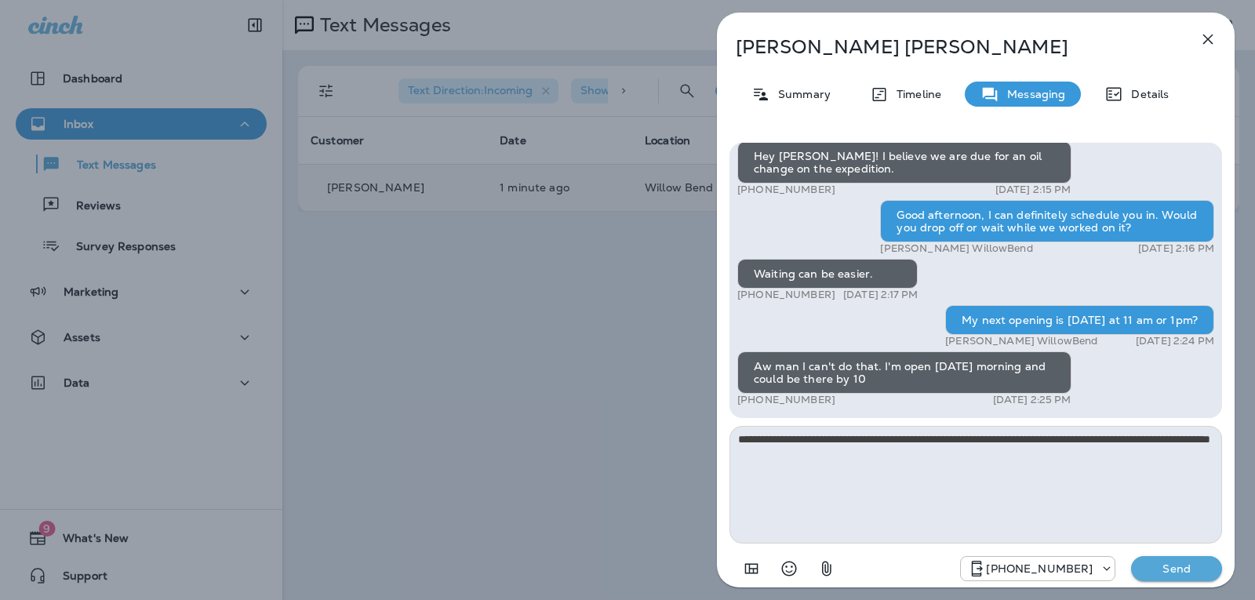
type textarea "**********"
click at [1176, 565] on p "Send" at bounding box center [1177, 569] width 66 height 14
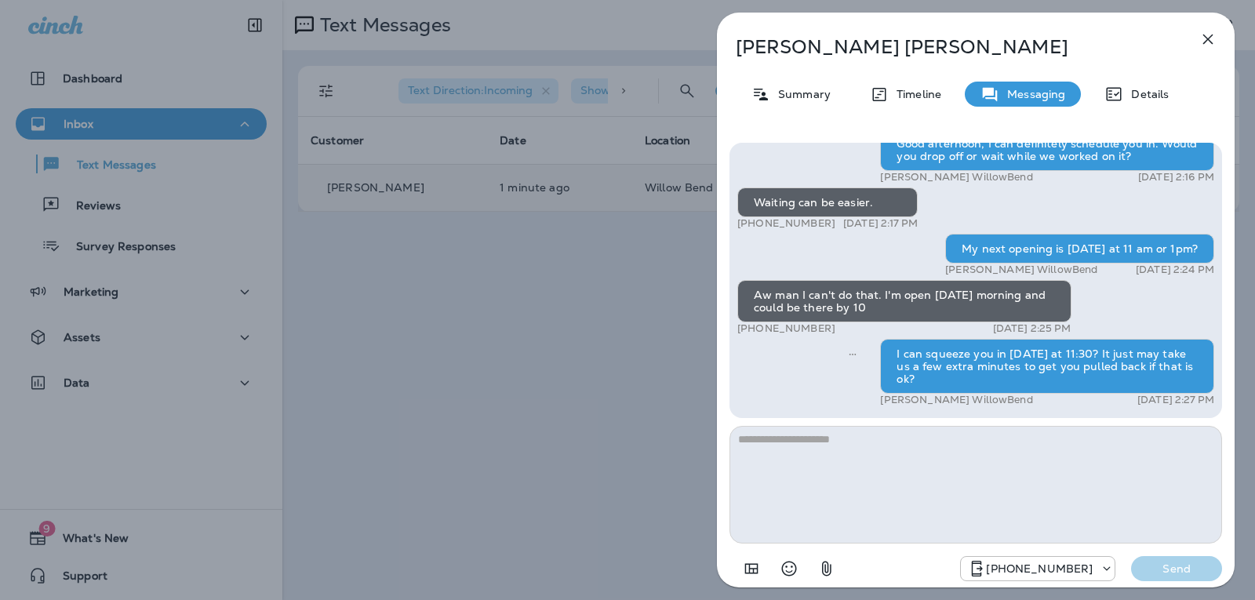
click at [1210, 29] on button "button" at bounding box center [1207, 39] width 31 height 31
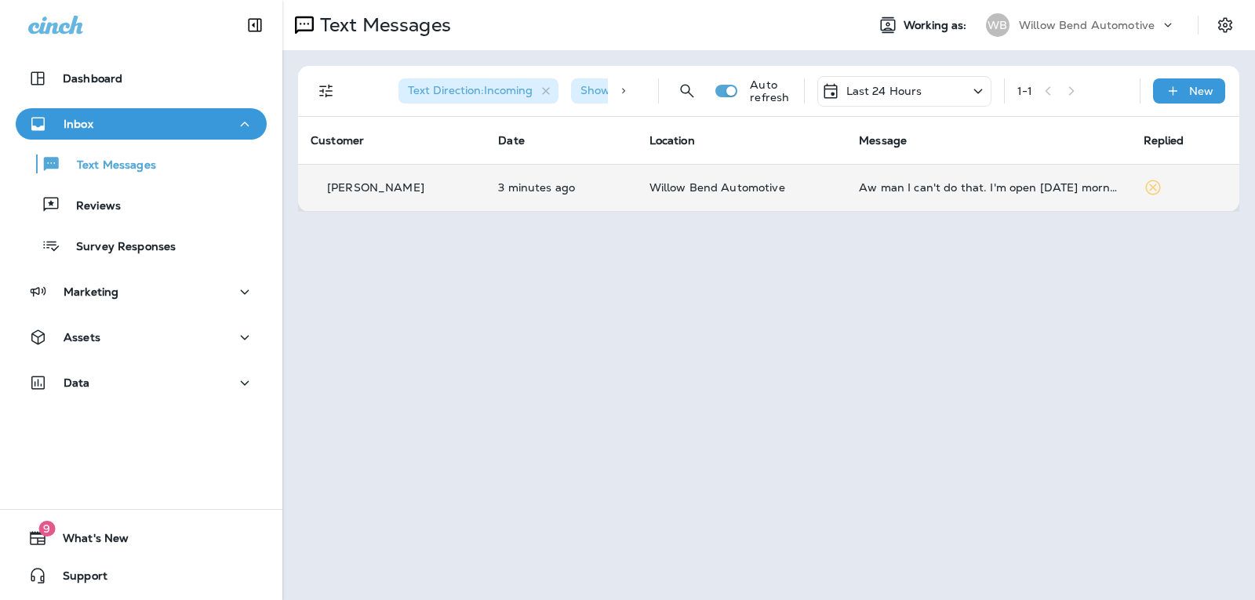
click at [992, 180] on td "Aw man I can't do that. I'm open [DATE] morning and could be there by 10" at bounding box center [988, 187] width 284 height 47
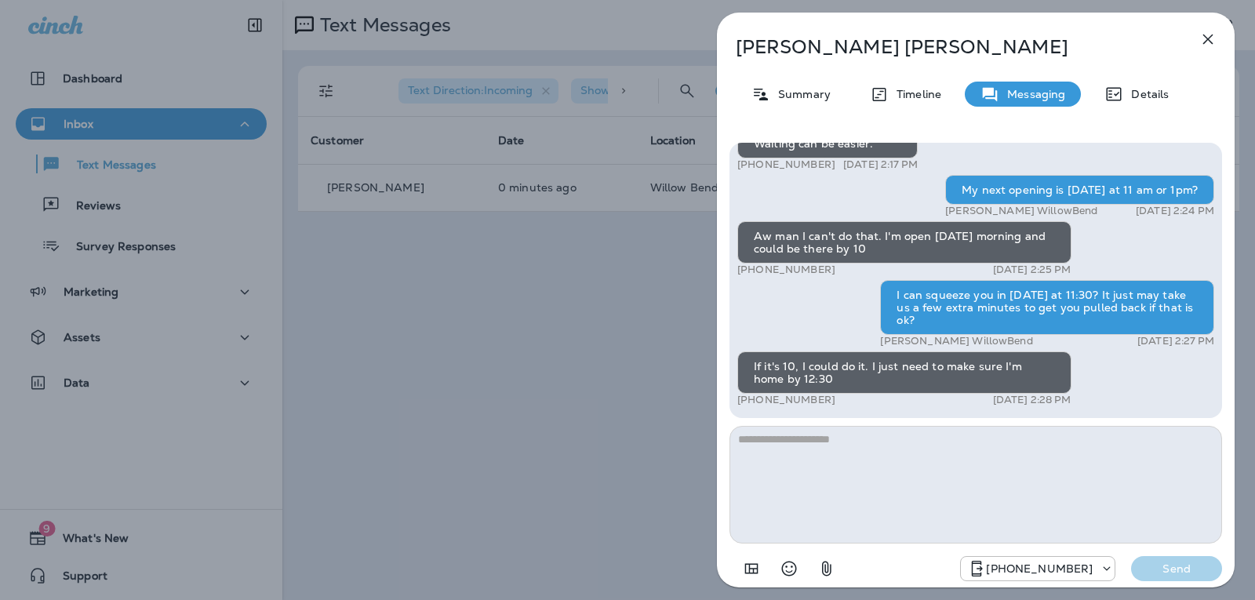
click at [813, 438] on textarea at bounding box center [976, 485] width 493 height 118
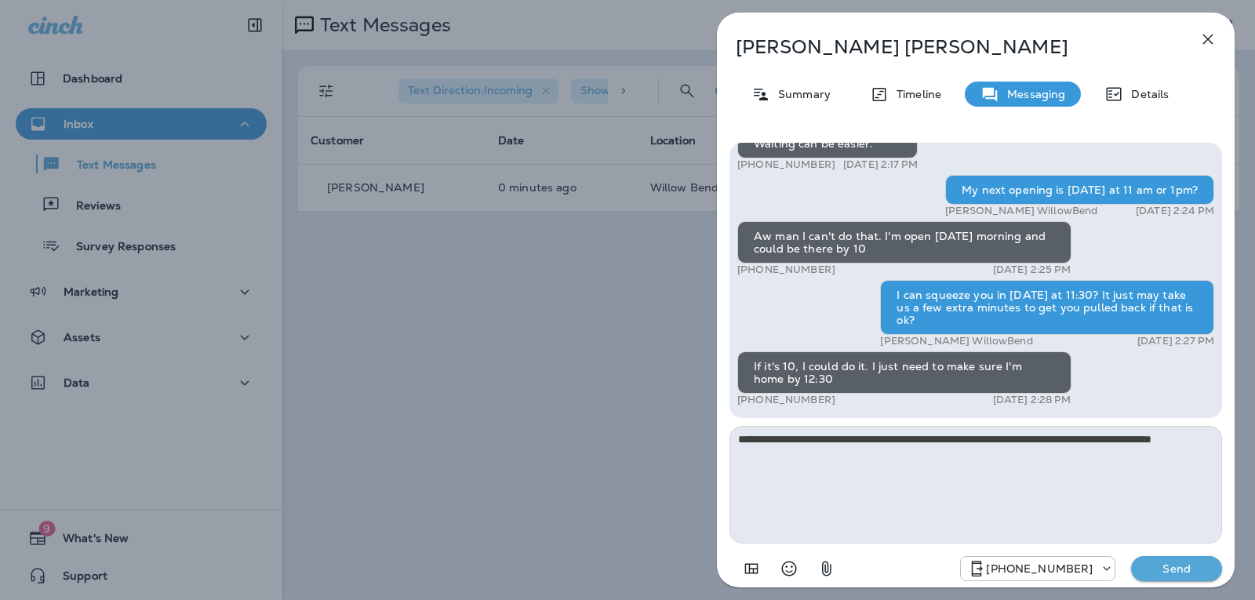
click at [1174, 441] on textarea "**********" at bounding box center [976, 485] width 493 height 118
click at [781, 462] on textarea "**********" at bounding box center [976, 485] width 493 height 118
click at [798, 572] on icon "Select an emoji" at bounding box center [789, 568] width 19 height 19
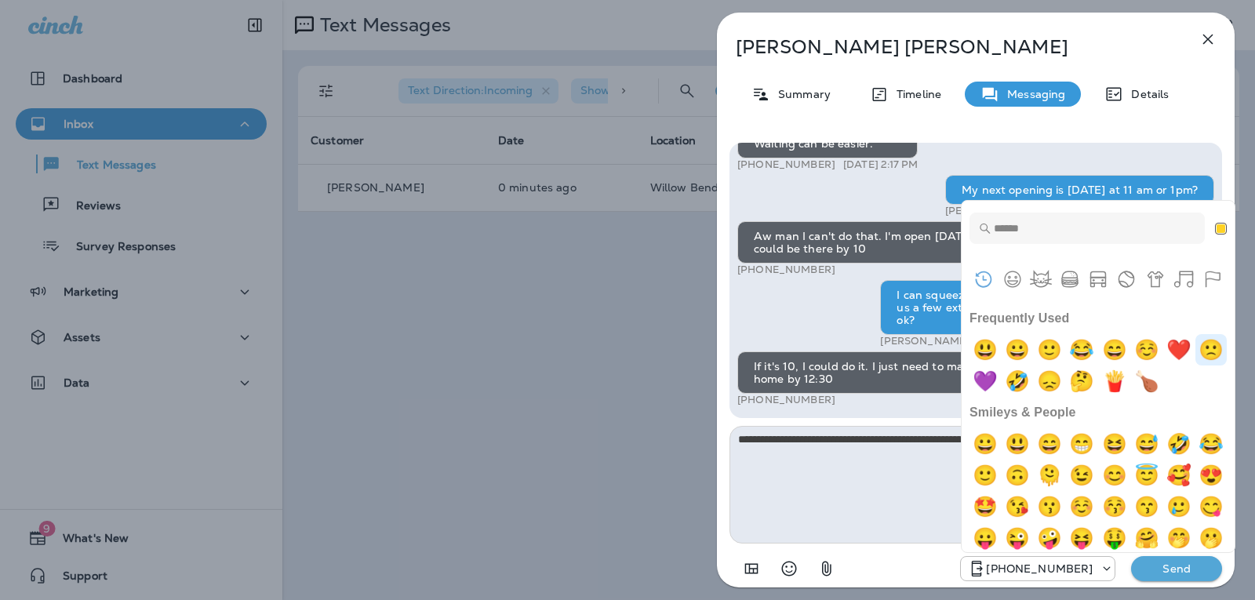
click at [1195, 366] on img "slightly frowning face" at bounding box center [1210, 349] width 31 height 31
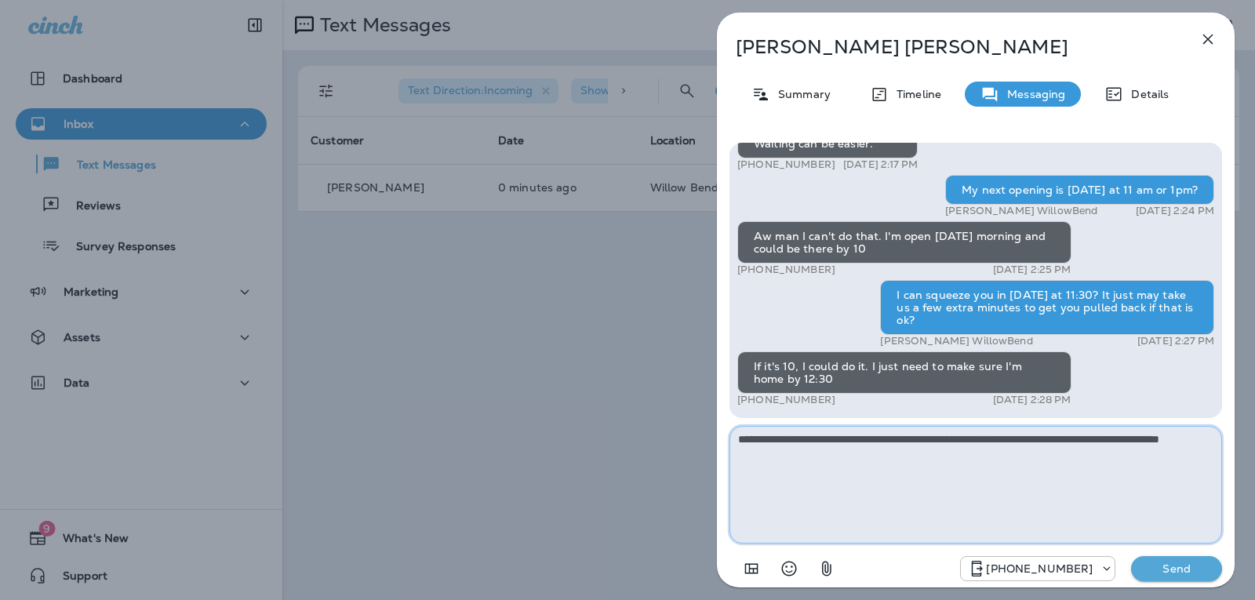
drag, startPoint x: 799, startPoint y: 457, endPoint x: 781, endPoint y: 460, distance: 19.0
click at [781, 460] on textarea "**********" at bounding box center [976, 485] width 493 height 118
type textarea "**********"
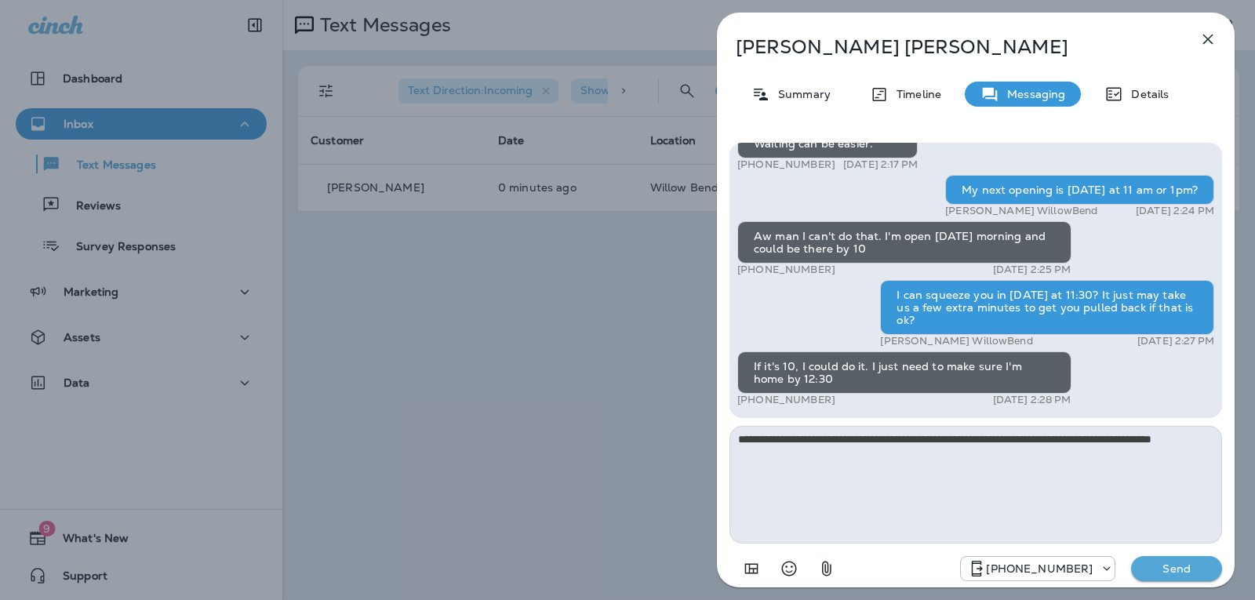
click at [1196, 573] on p "Send" at bounding box center [1177, 569] width 66 height 14
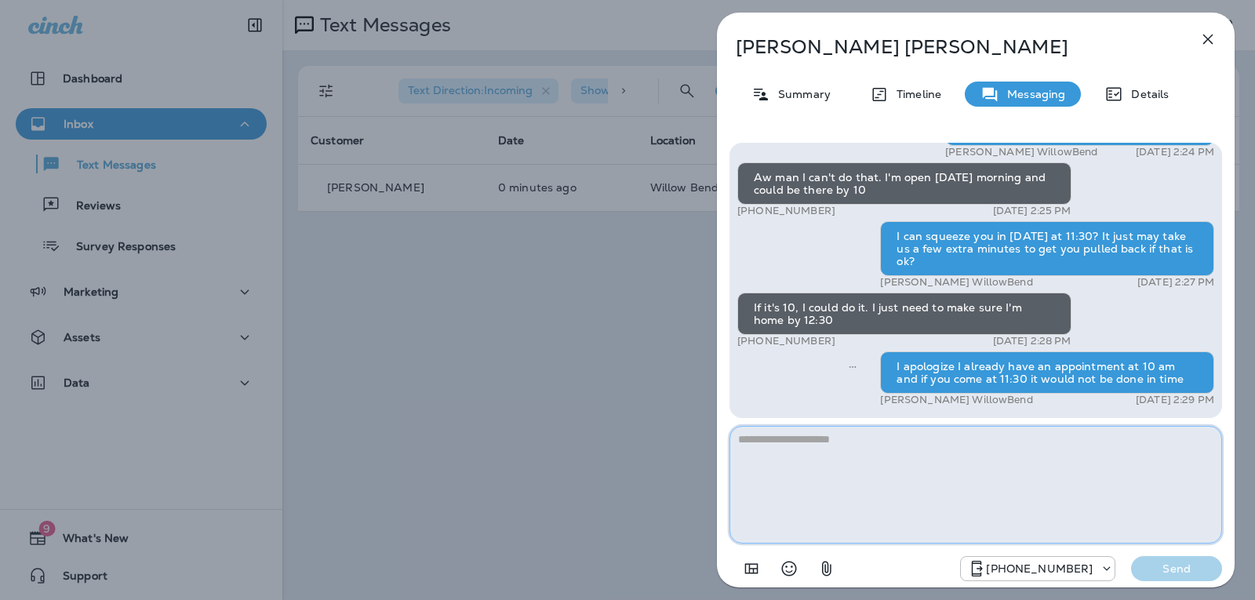
click at [871, 457] on textarea at bounding box center [976, 485] width 493 height 118
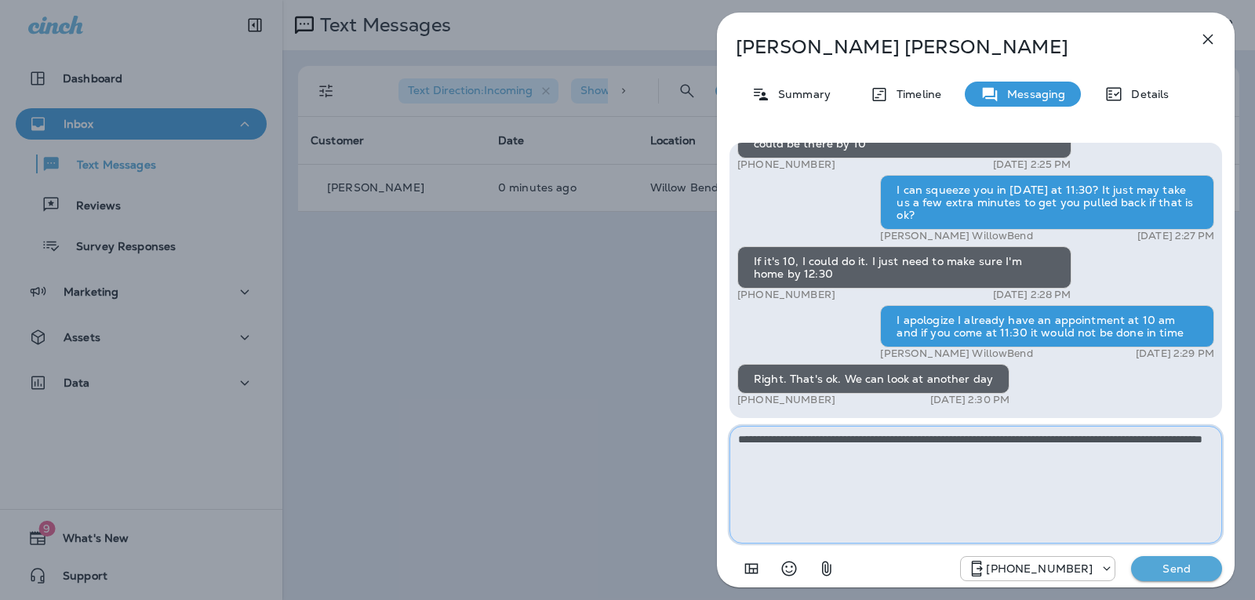
type textarea "**********"
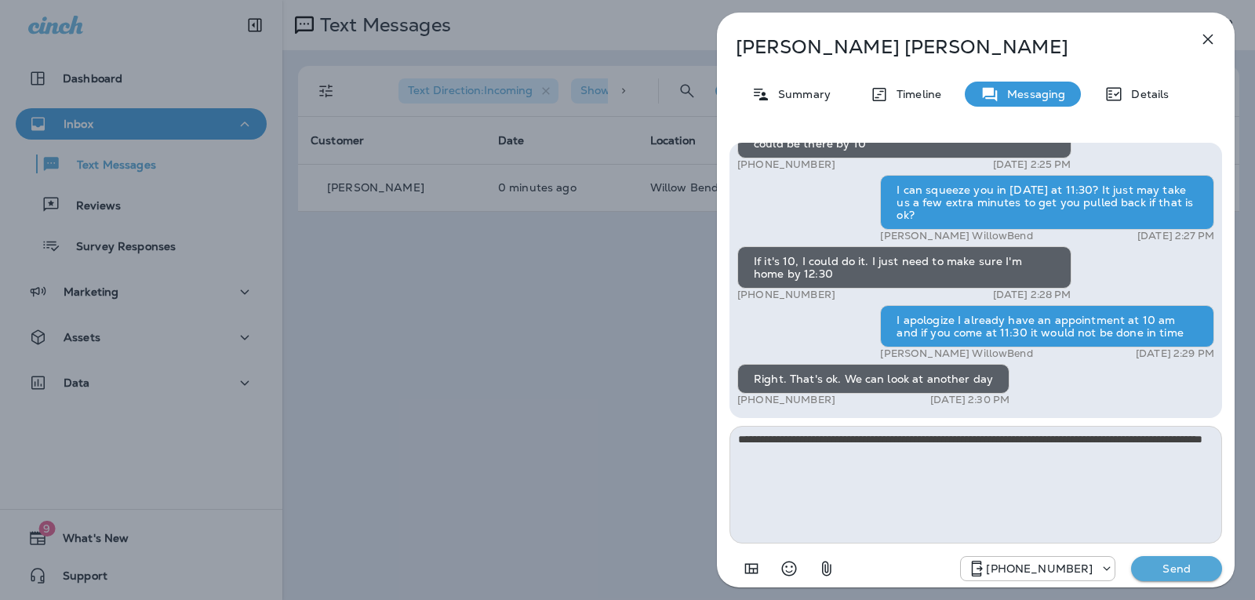
click at [1159, 555] on div "[PHONE_NUMBER] Send" at bounding box center [976, 564] width 493 height 41
click at [1168, 566] on p "Send" at bounding box center [1177, 569] width 66 height 14
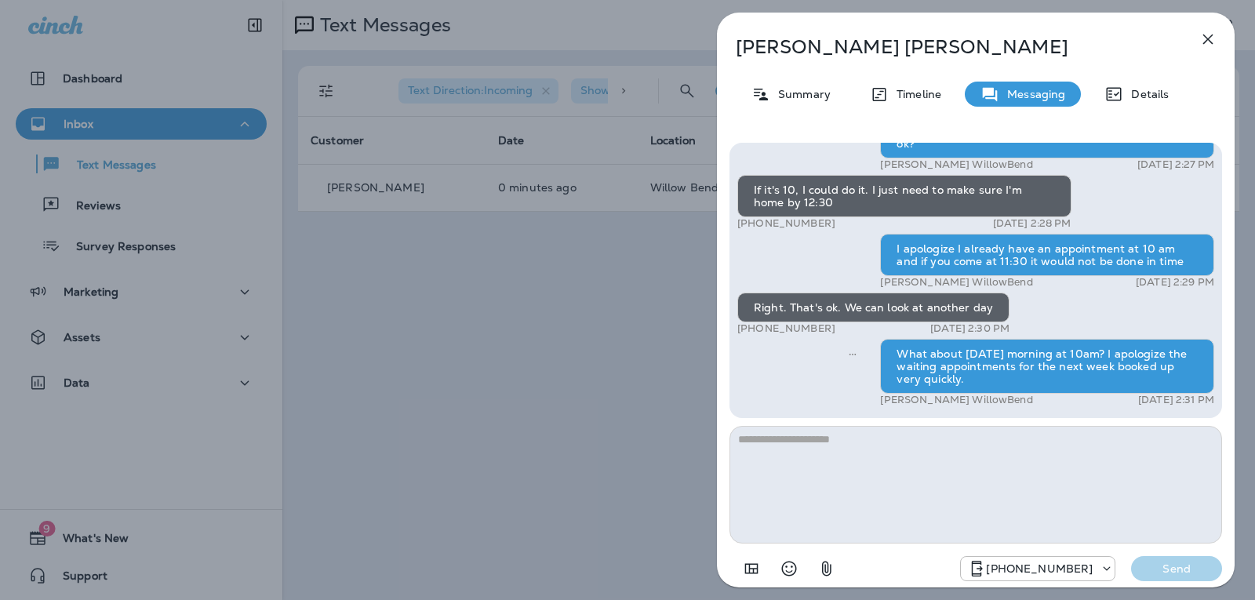
click at [1214, 38] on icon "button" at bounding box center [1208, 39] width 19 height 19
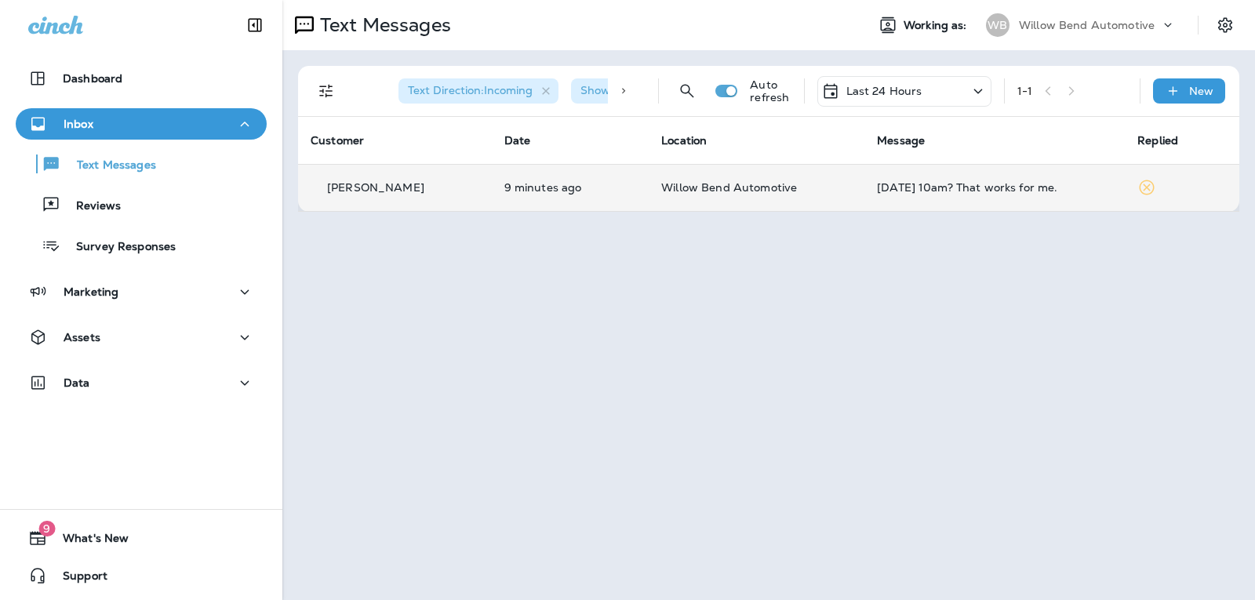
click at [1027, 194] on td "[DATE] 10am? That works for me." at bounding box center [994, 187] width 260 height 47
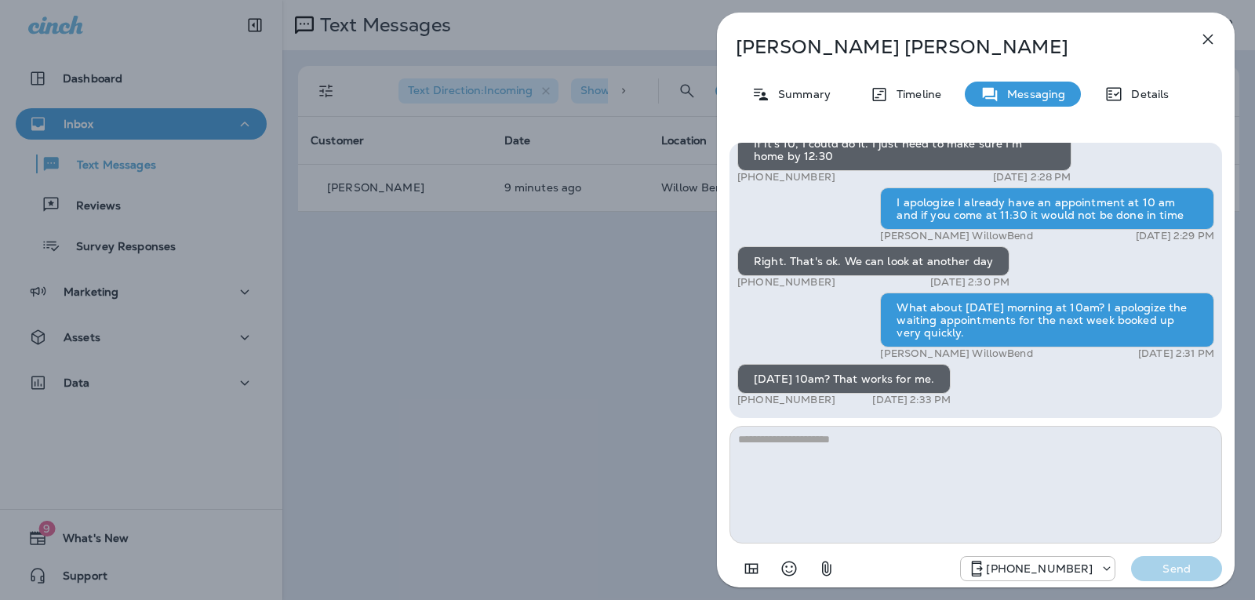
click at [875, 445] on textarea at bounding box center [976, 485] width 493 height 118
type textarea "*"
type textarea "**********"
click at [1212, 555] on div "[PHONE_NUMBER] Send" at bounding box center [976, 564] width 493 height 41
click at [1205, 558] on button "Send" at bounding box center [1176, 568] width 91 height 25
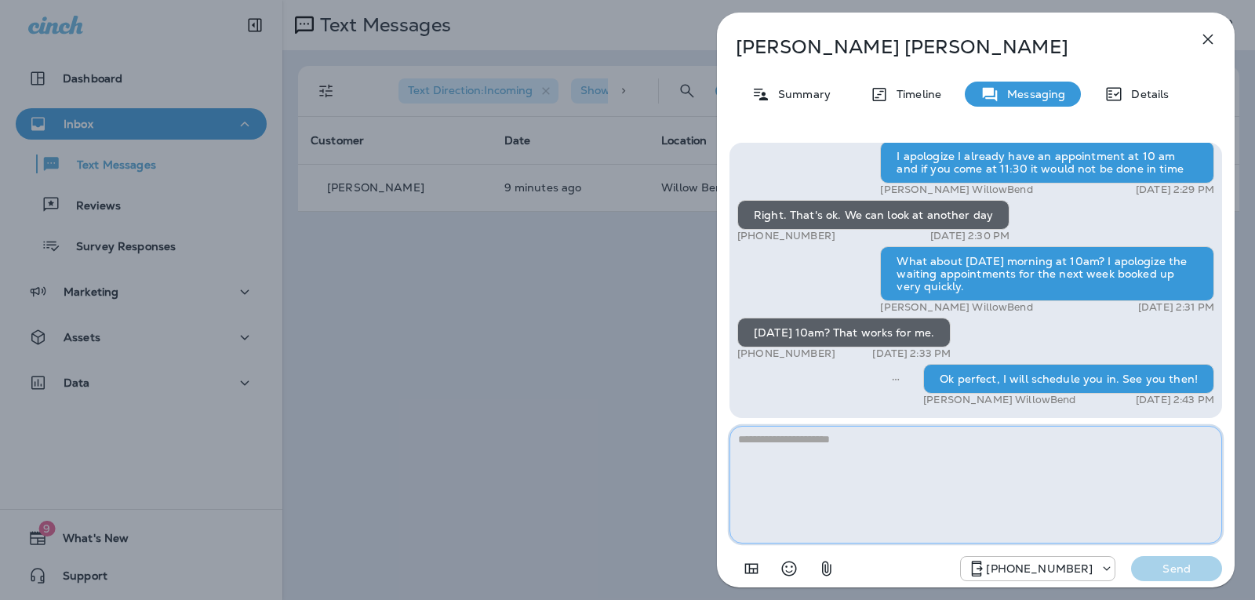
click at [846, 448] on textarea at bounding box center [976, 485] width 493 height 118
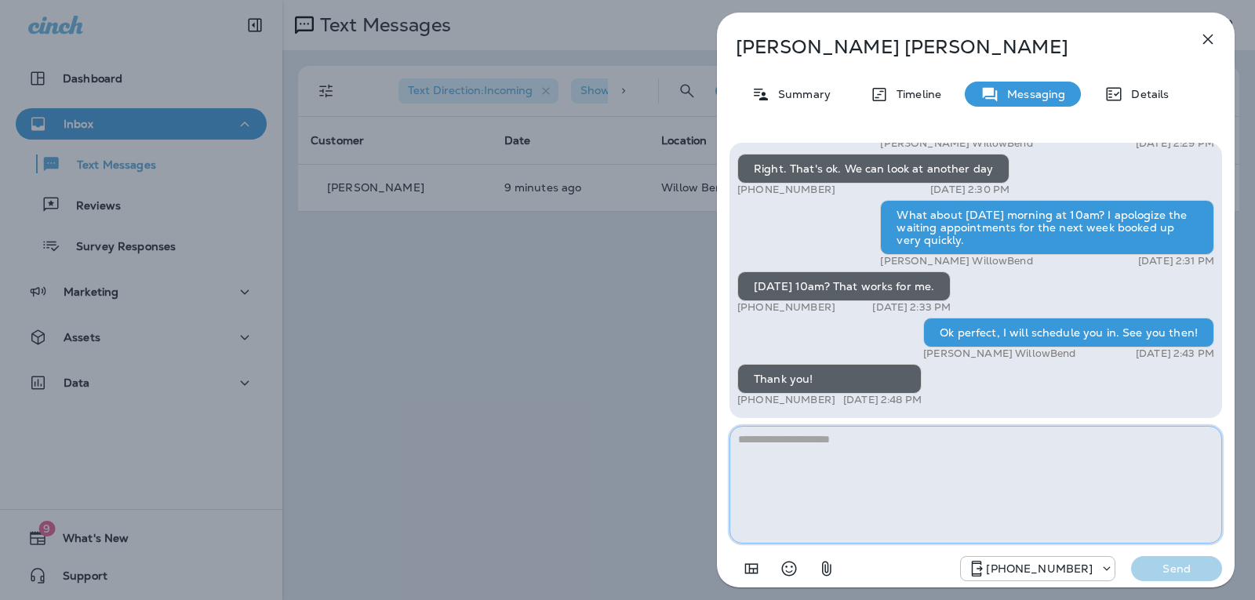
click at [839, 461] on textarea at bounding box center [976, 485] width 493 height 118
click at [878, 449] on textarea at bounding box center [976, 485] width 493 height 118
type textarea "*"
type textarea "**********"
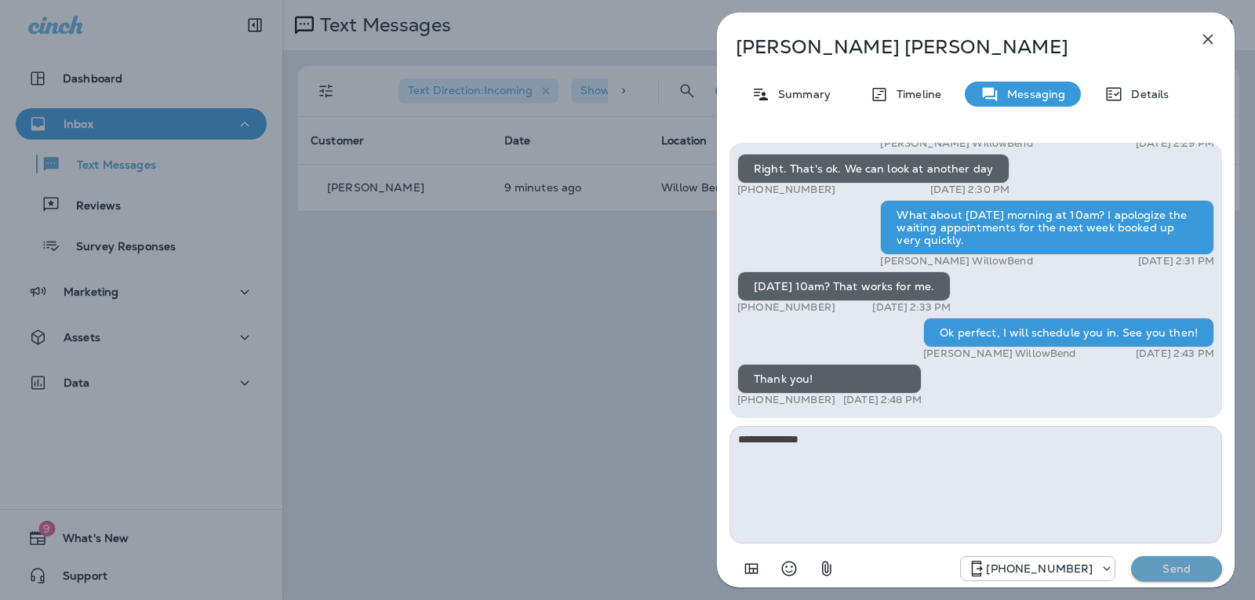
click at [1165, 568] on p "Send" at bounding box center [1177, 569] width 66 height 14
